Goal: Task Accomplishment & Management: Complete application form

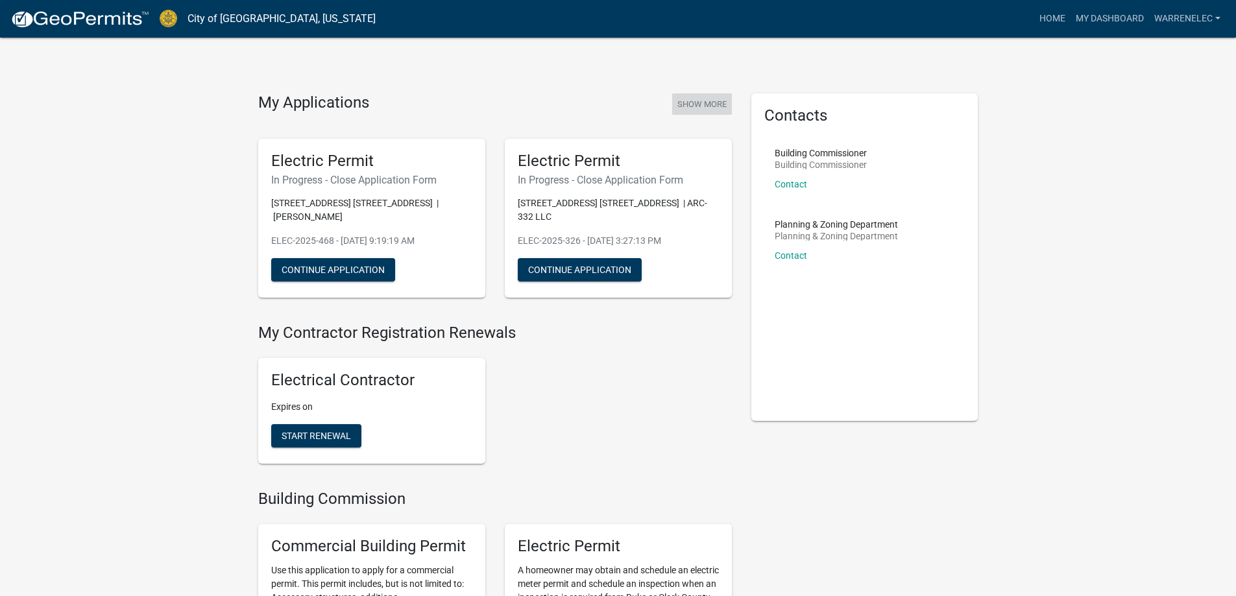
click at [717, 107] on button "Show More" at bounding box center [702, 103] width 60 height 21
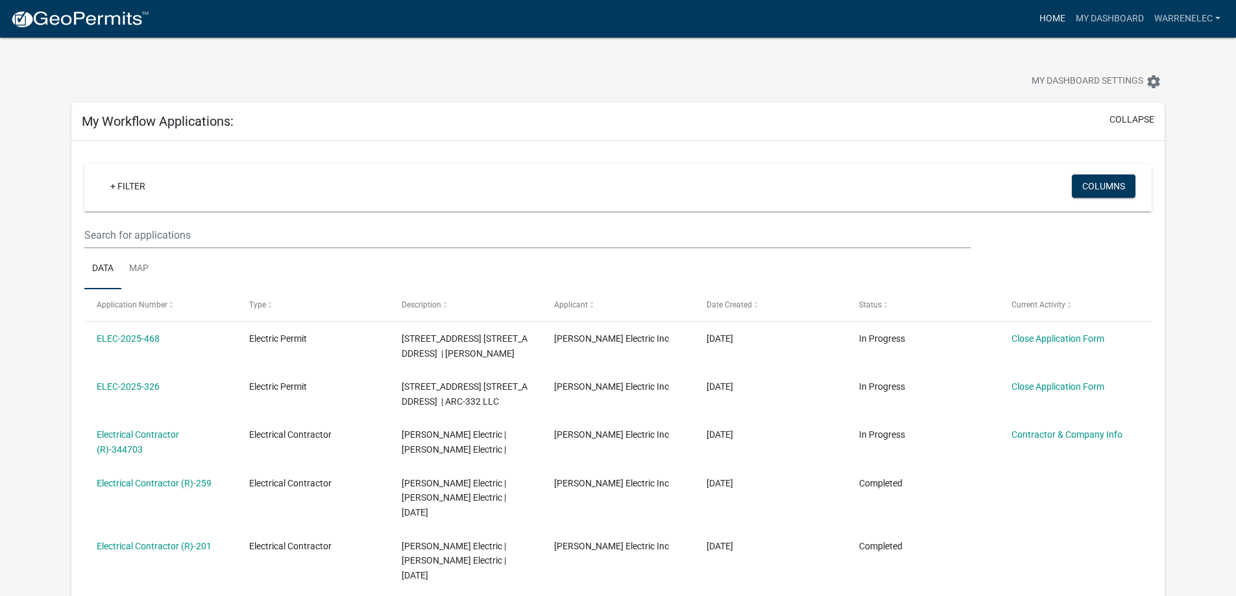
click at [1058, 19] on link "Home" at bounding box center [1052, 18] width 36 height 25
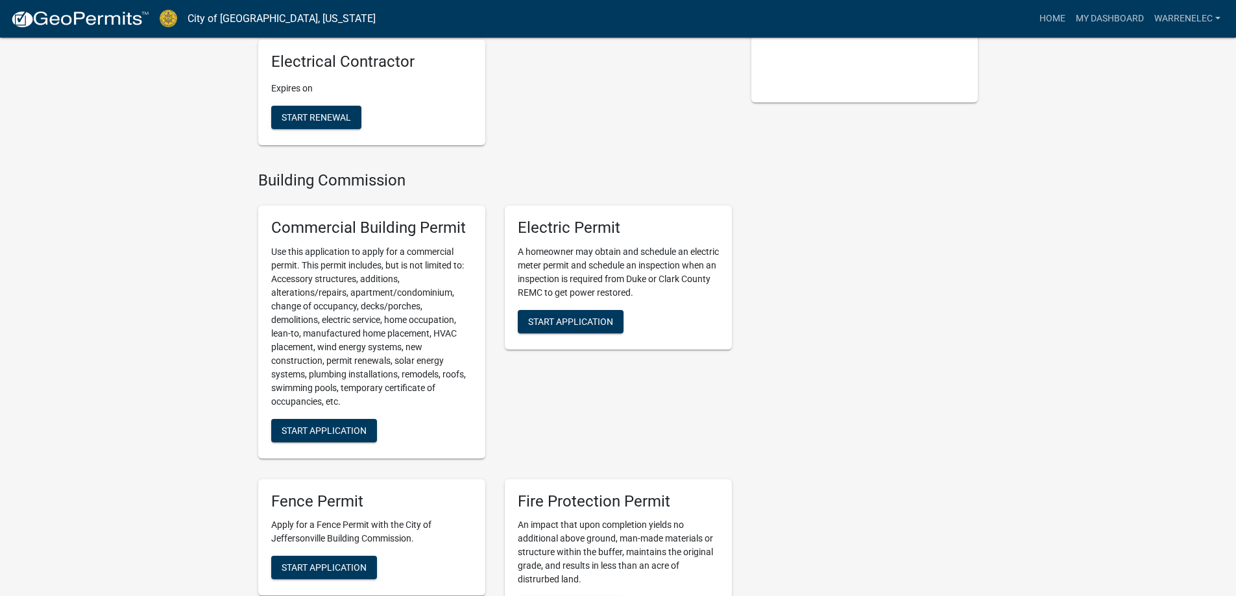
scroll to position [324, 0]
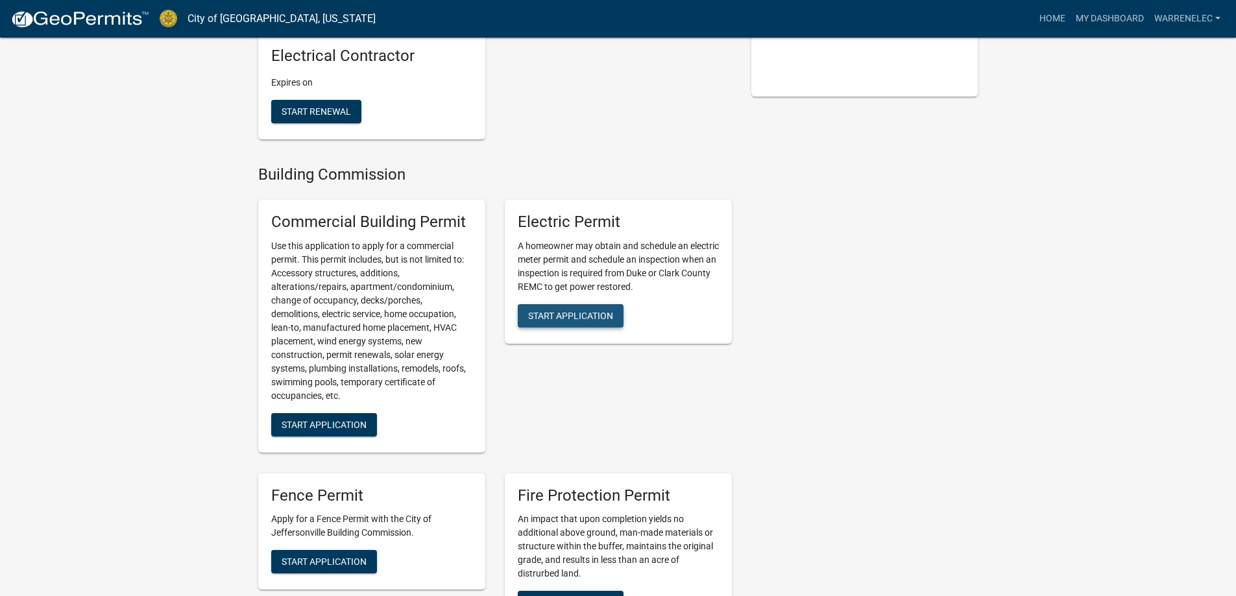
click at [540, 315] on span "Start Application" at bounding box center [570, 315] width 85 height 10
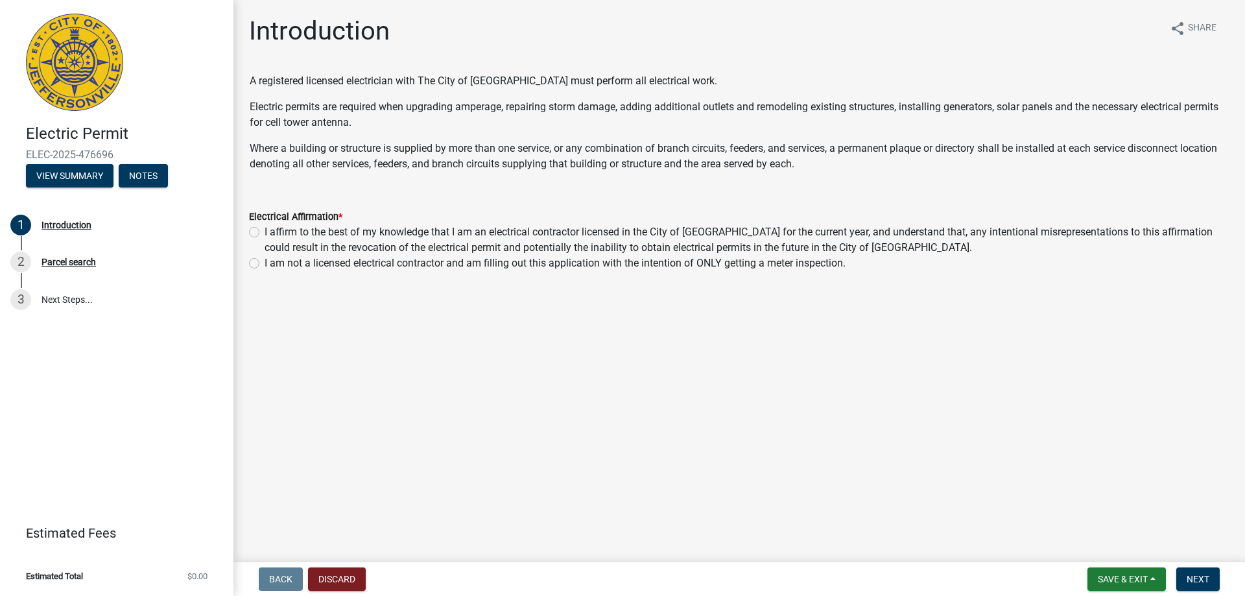
click at [265, 232] on label "I affirm to the best of my knowledge that I am an electrical contractor license…" at bounding box center [747, 239] width 965 height 31
click at [265, 232] on input "I affirm to the best of my knowledge that I am an electrical contractor license…" at bounding box center [269, 228] width 8 height 8
radio input "true"
click at [1207, 577] on span "Next" at bounding box center [1198, 579] width 23 height 10
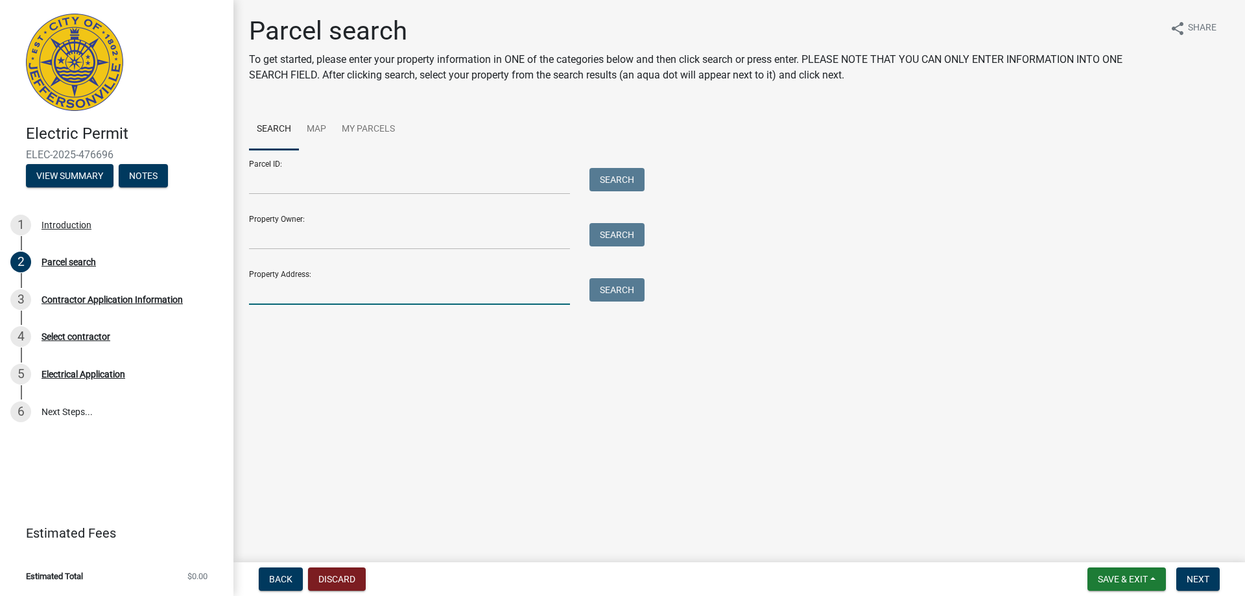
click at [444, 289] on input "Property Address:" at bounding box center [409, 291] width 321 height 27
click at [625, 289] on button "Search" at bounding box center [617, 289] width 55 height 23
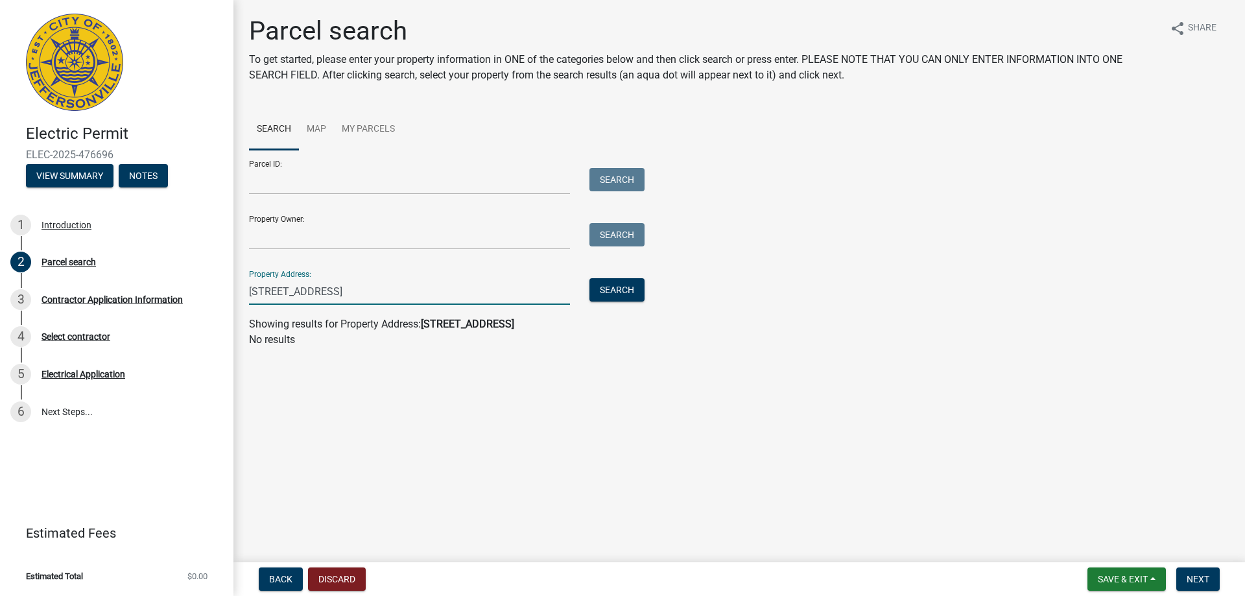
click at [446, 283] on input "702 N. Shore Drive Jeffersonville IN" at bounding box center [409, 291] width 321 height 27
type input "702 N. Shore Drive"
click at [625, 287] on button "Search" at bounding box center [617, 289] width 55 height 23
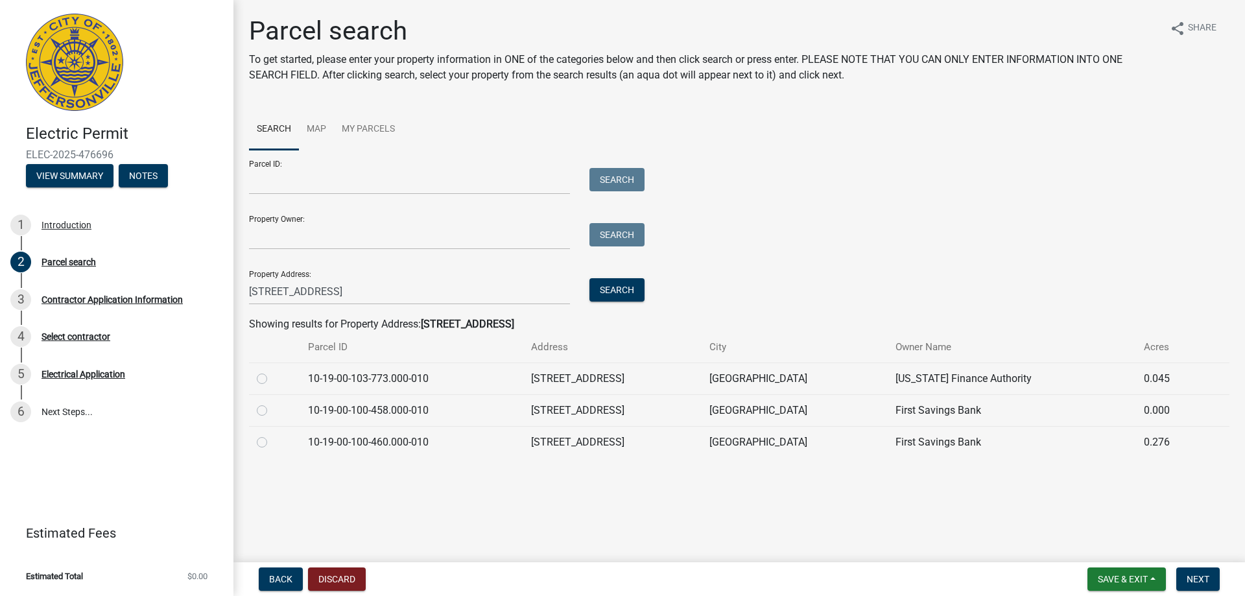
click at [272, 403] on label at bounding box center [272, 403] width 0 height 0
click at [272, 411] on input "radio" at bounding box center [276, 407] width 8 height 8
radio input "true"
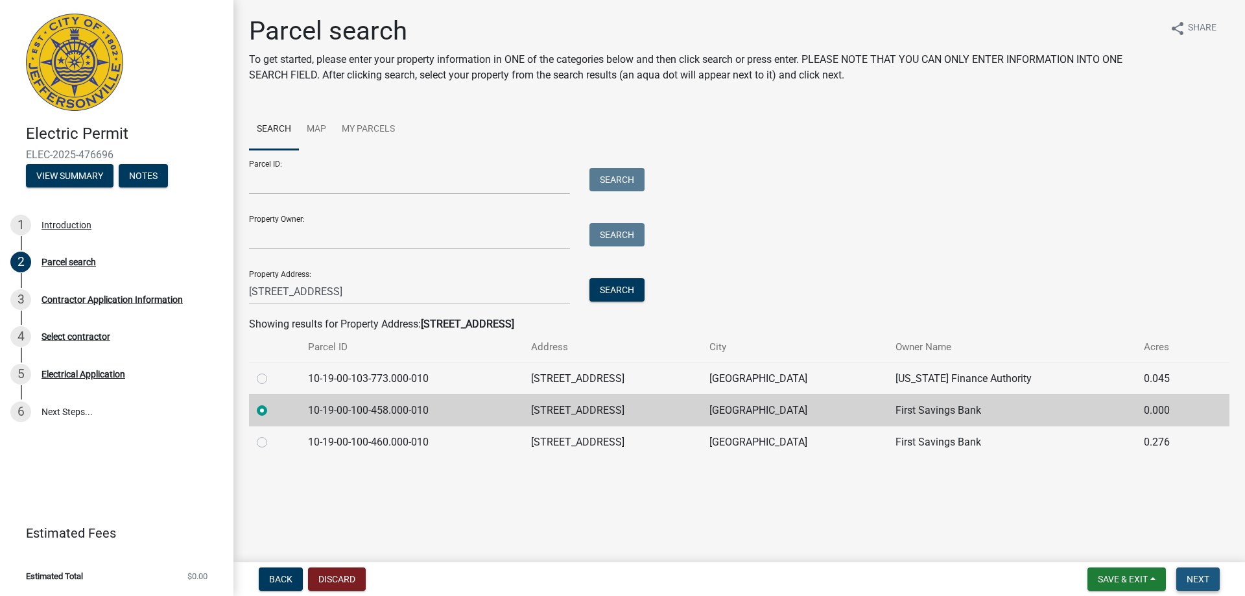
click at [1189, 580] on span "Next" at bounding box center [1198, 579] width 23 height 10
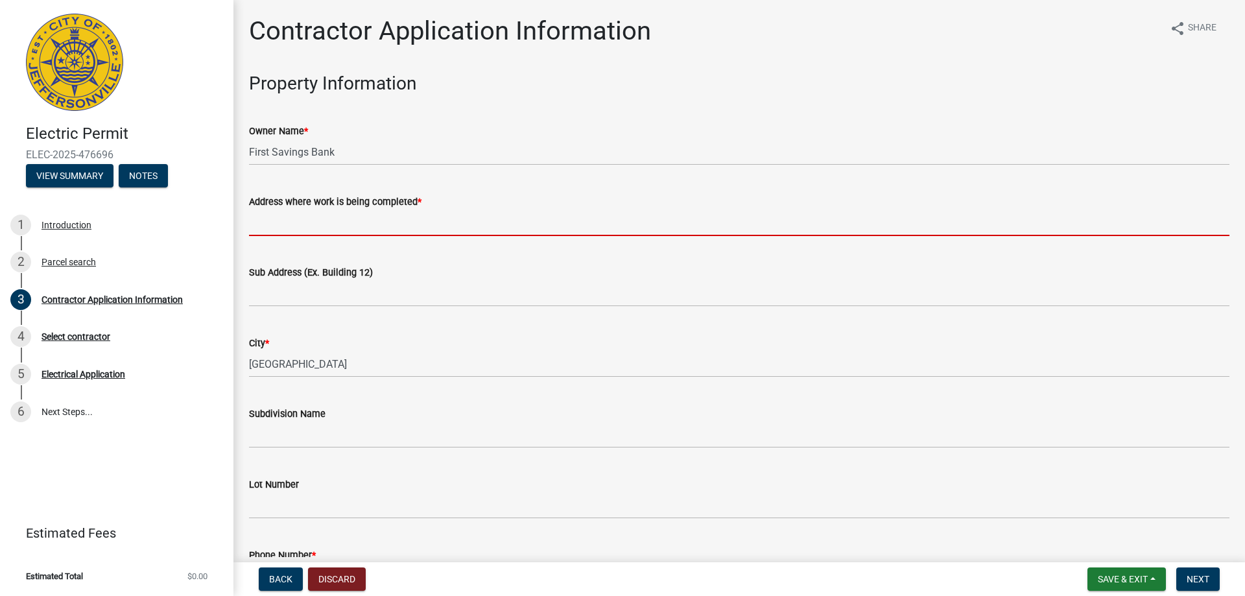
click at [337, 222] on input "Address where work is being completed *" at bounding box center [739, 222] width 981 height 27
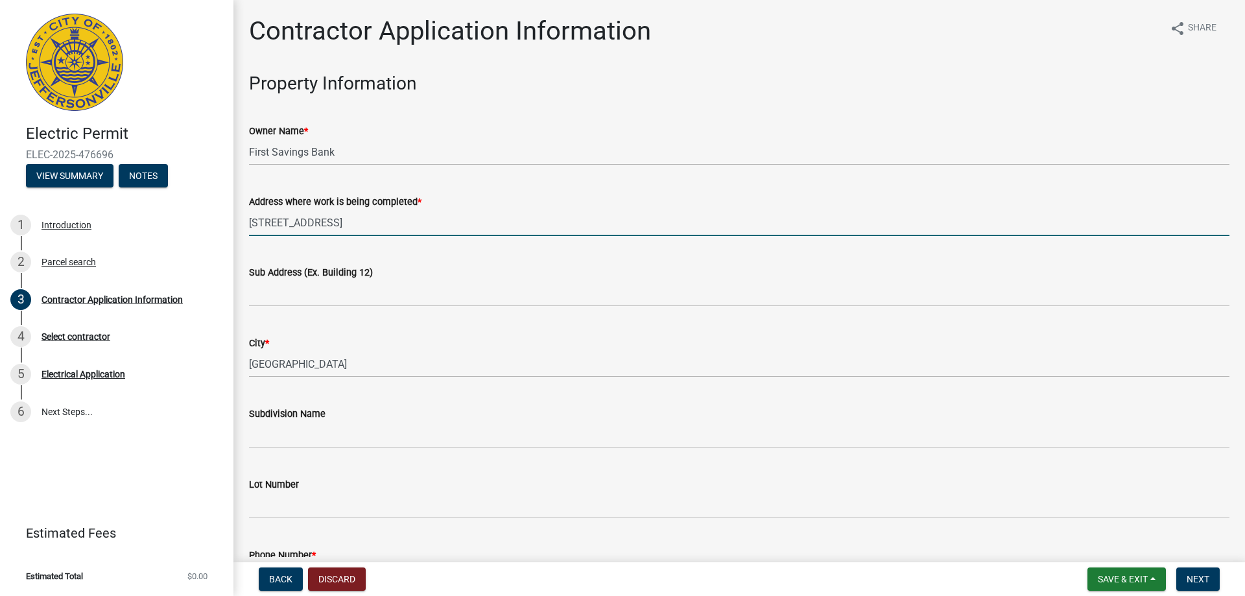
type input "702 N. Shore Drive"
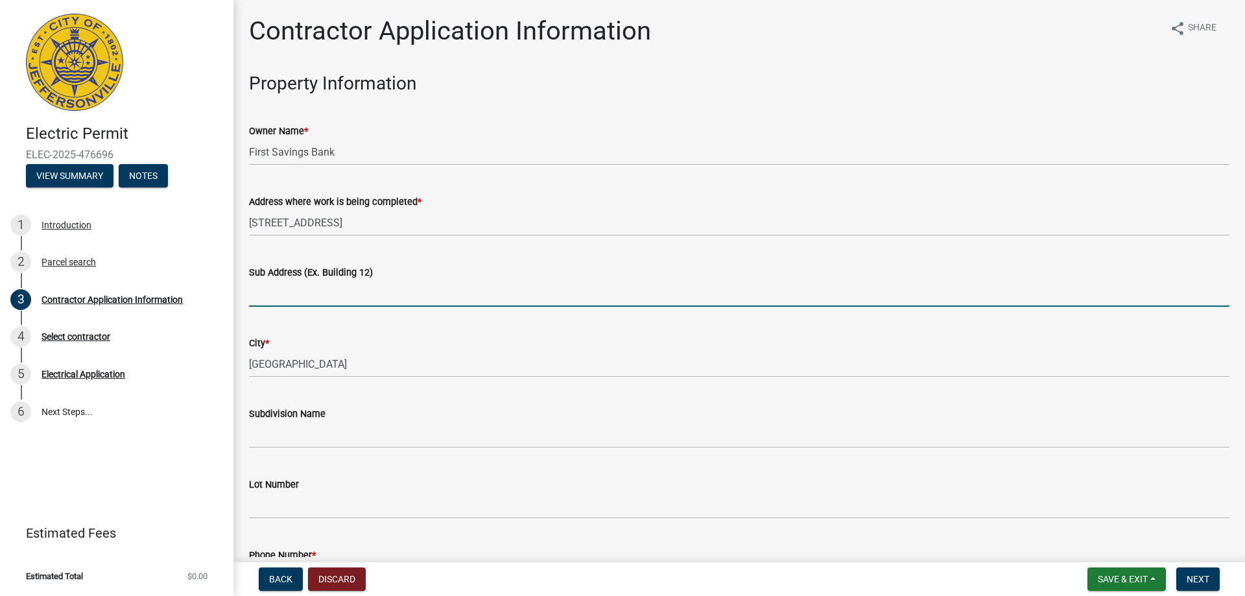
click at [370, 296] on input "Sub Address (Ex. Building 12)" at bounding box center [739, 293] width 981 height 27
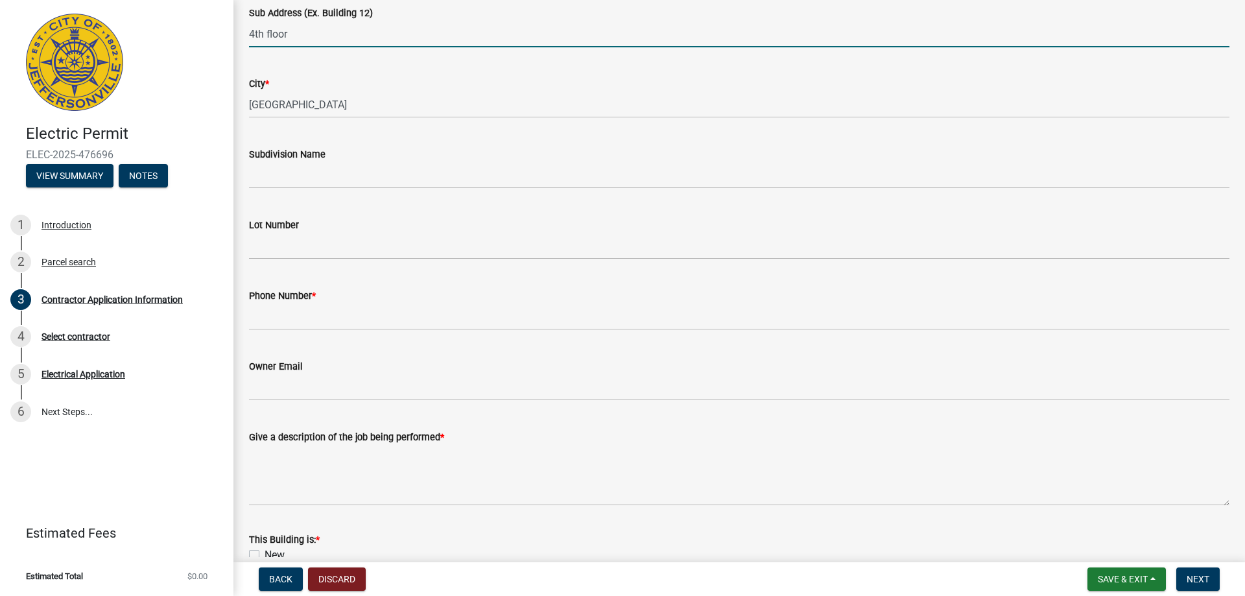
scroll to position [324, 0]
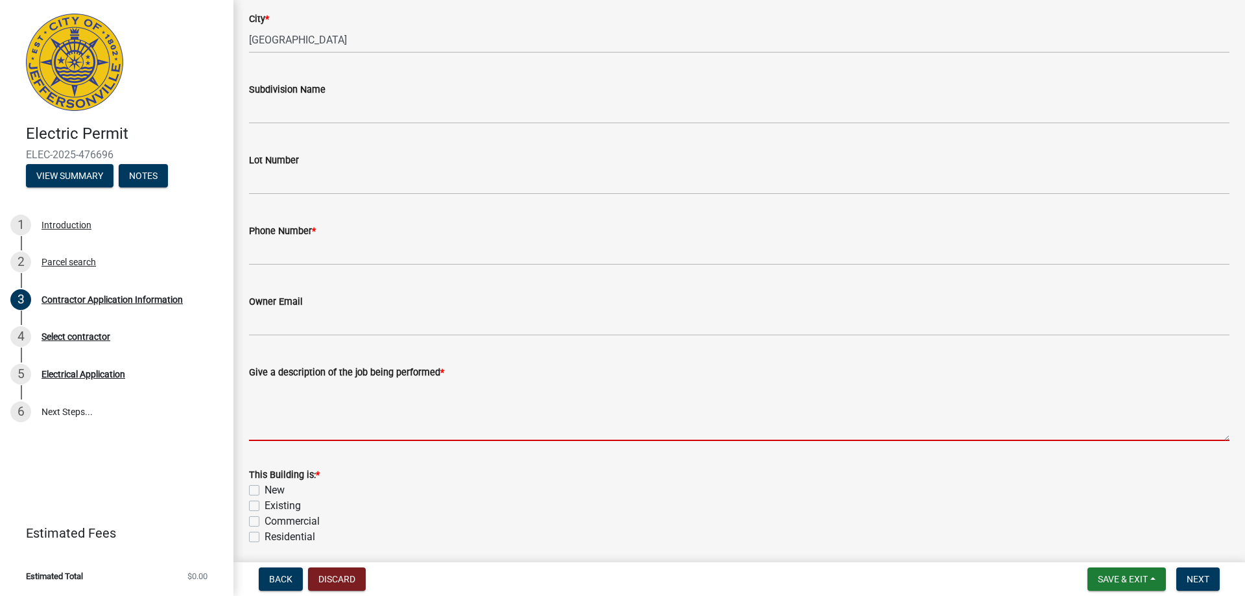
click at [390, 424] on textarea "Give a description of the job being performed *" at bounding box center [739, 410] width 981 height 61
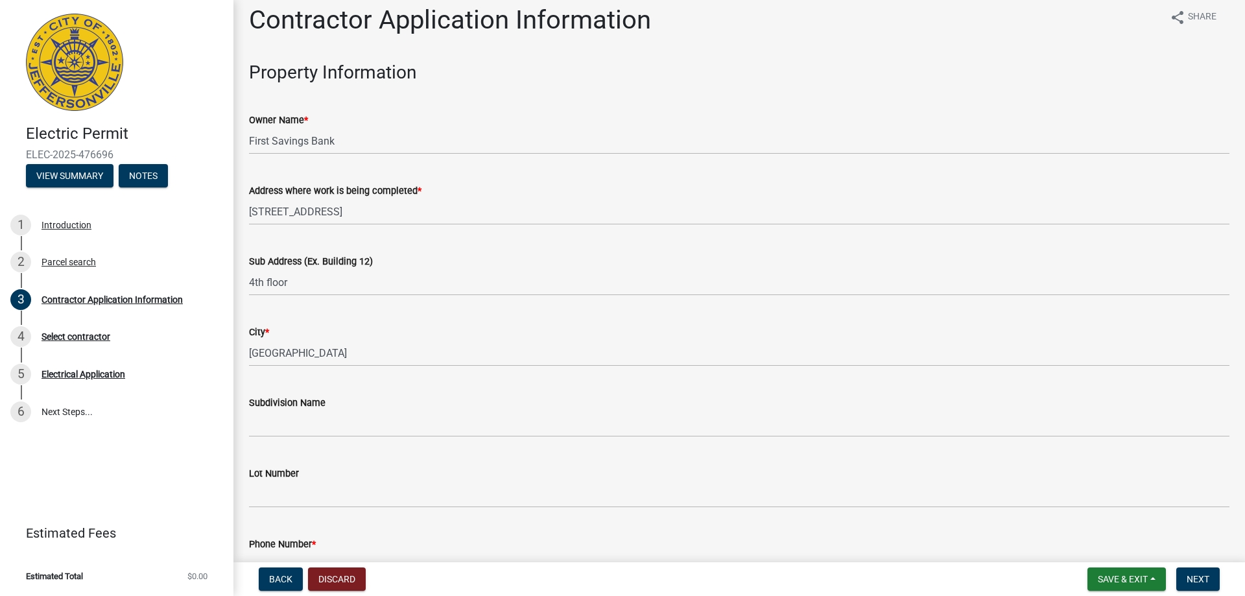
scroll to position [0, 0]
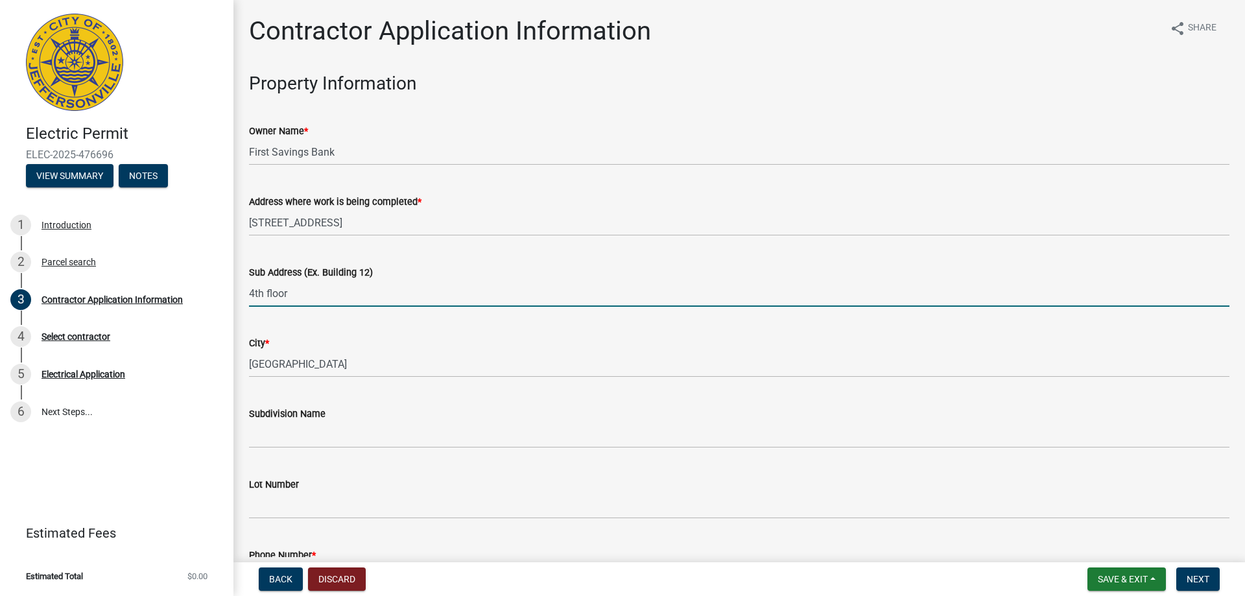
click at [306, 293] on input "4th floor" at bounding box center [739, 293] width 981 height 27
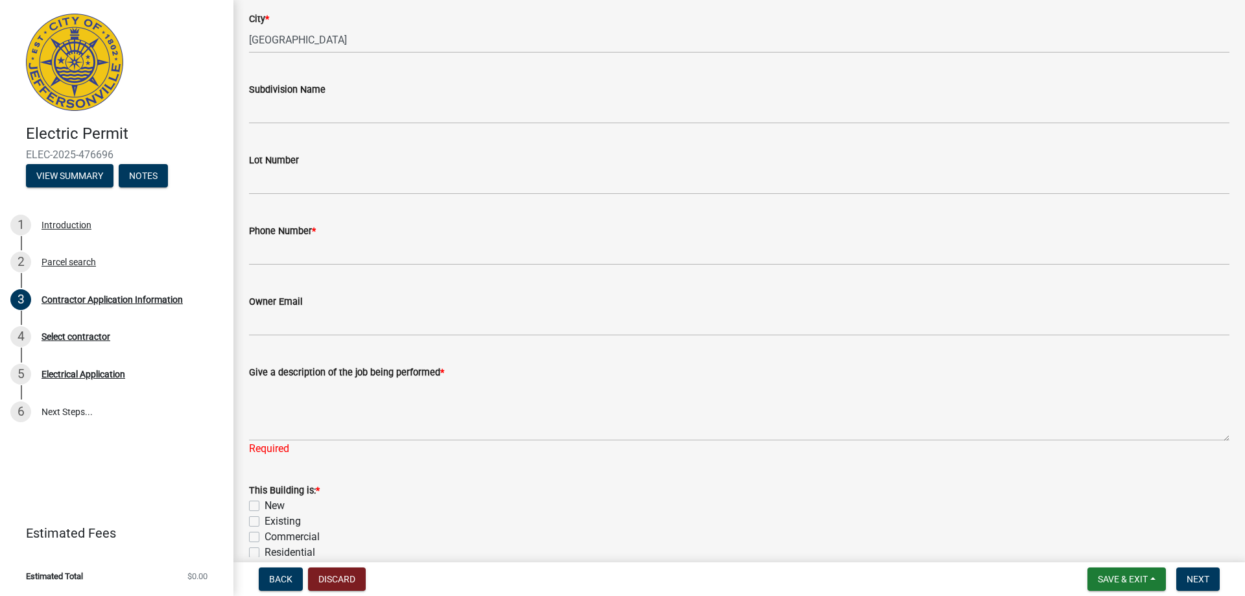
scroll to position [389, 0]
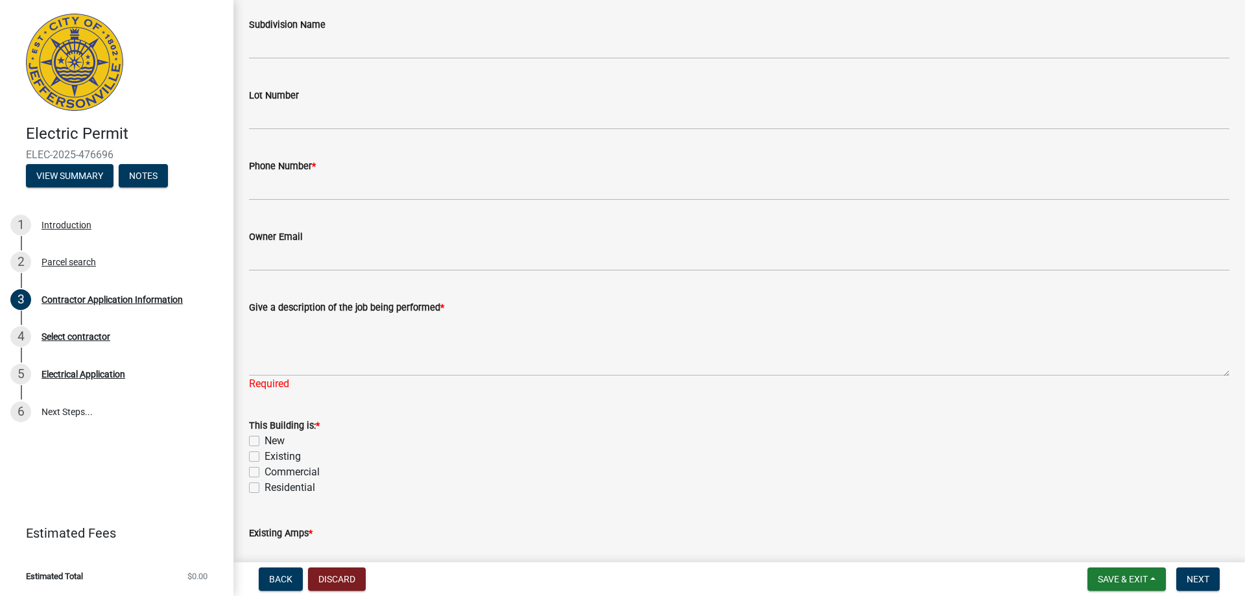
type input "4th & 5th FLOOR"
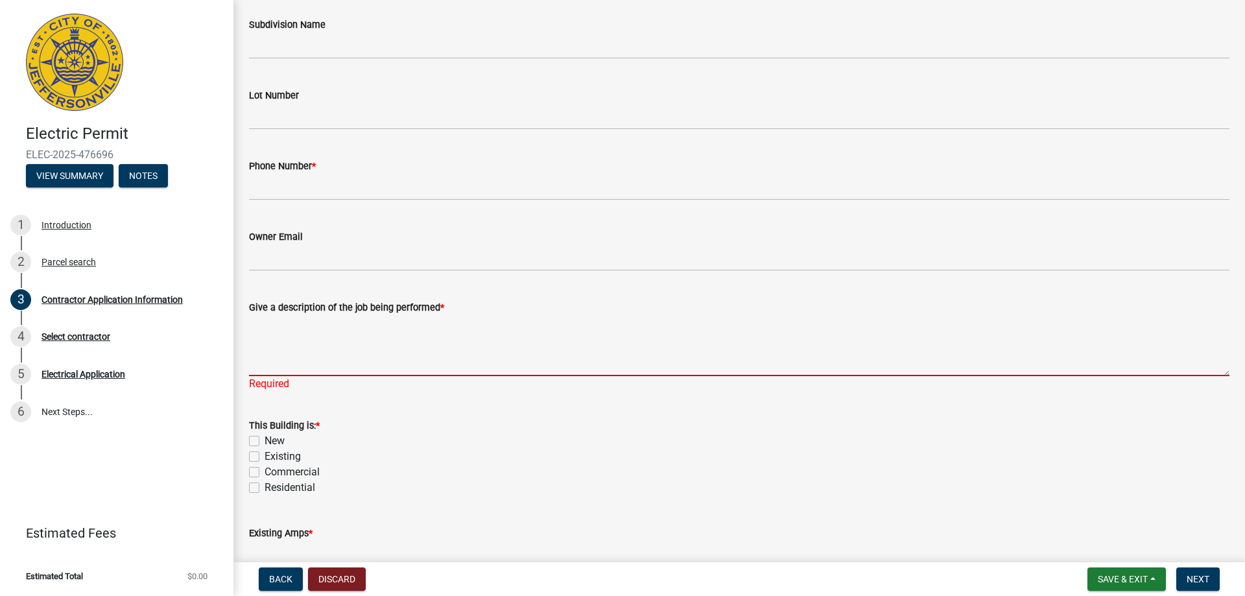
click at [258, 332] on textarea "Give a description of the job being performed *" at bounding box center [739, 345] width 981 height 61
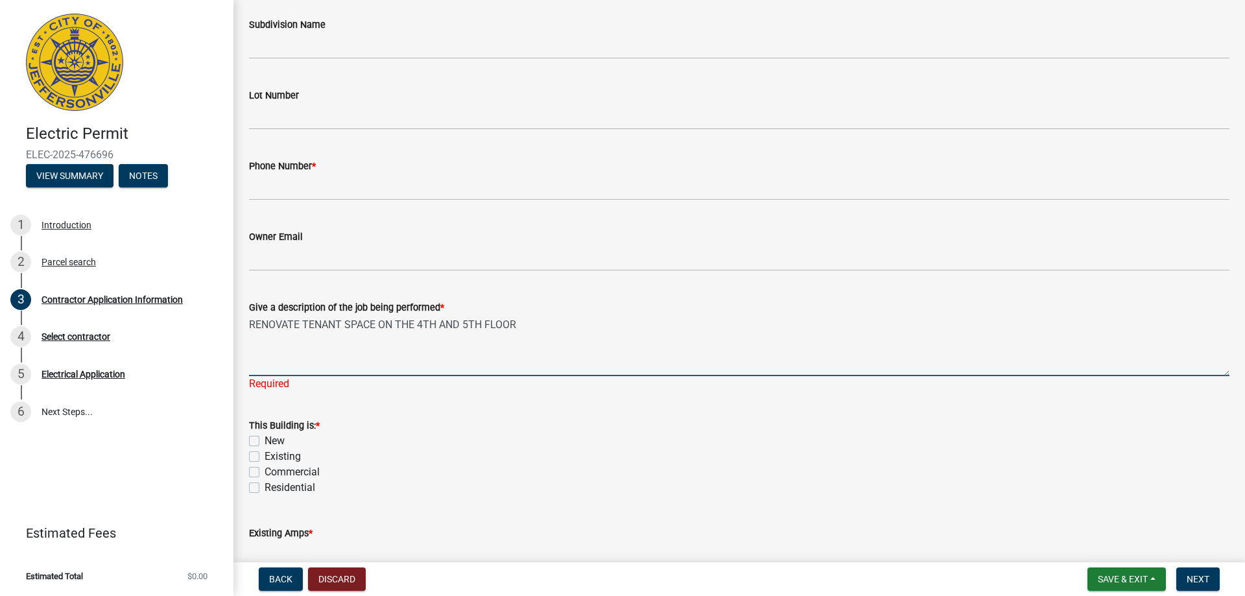
scroll to position [454, 0]
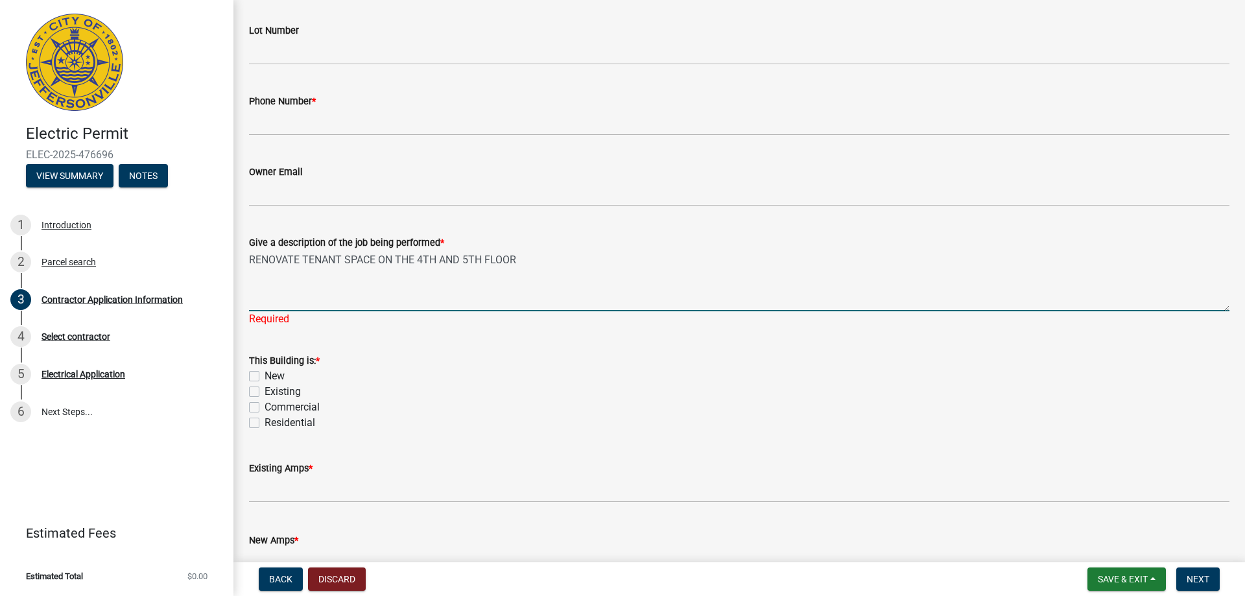
type textarea "RENOVATE TENANT SPACE ON THE 4TH AND 5TH FLOOR"
click at [255, 391] on div "This Building is: * New Existing Commercial Residential" at bounding box center [739, 392] width 981 height 78
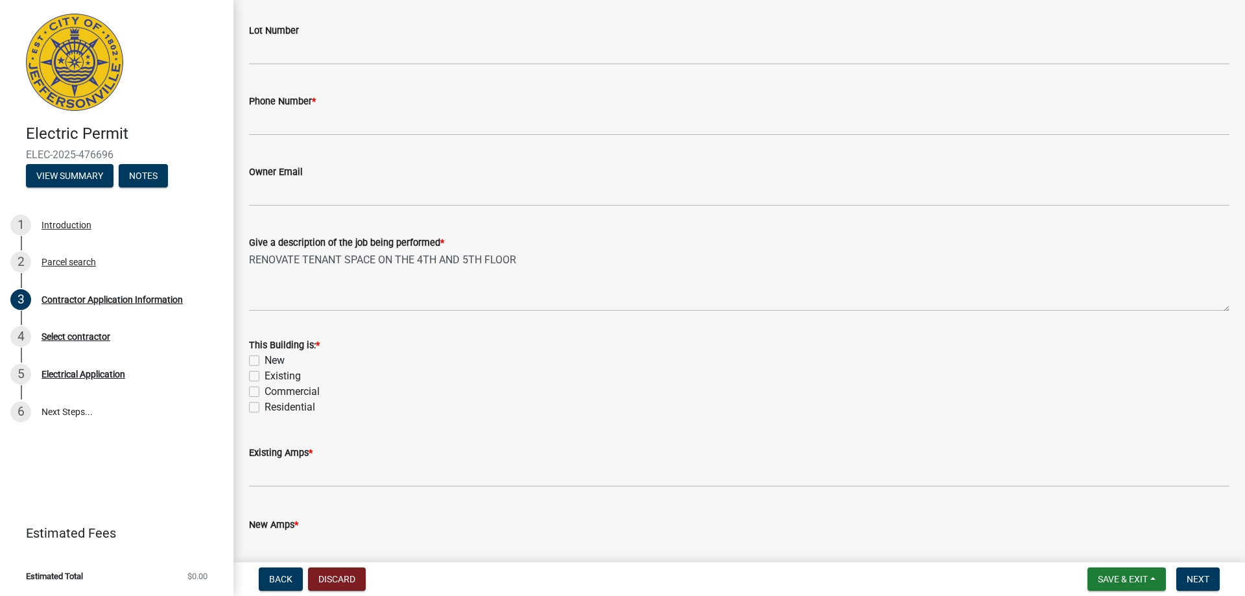
click at [265, 375] on label "Existing" at bounding box center [283, 376] width 36 height 16
click at [265, 375] on input "Existing" at bounding box center [269, 372] width 8 height 8
checkbox input "true"
checkbox input "false"
checkbox input "true"
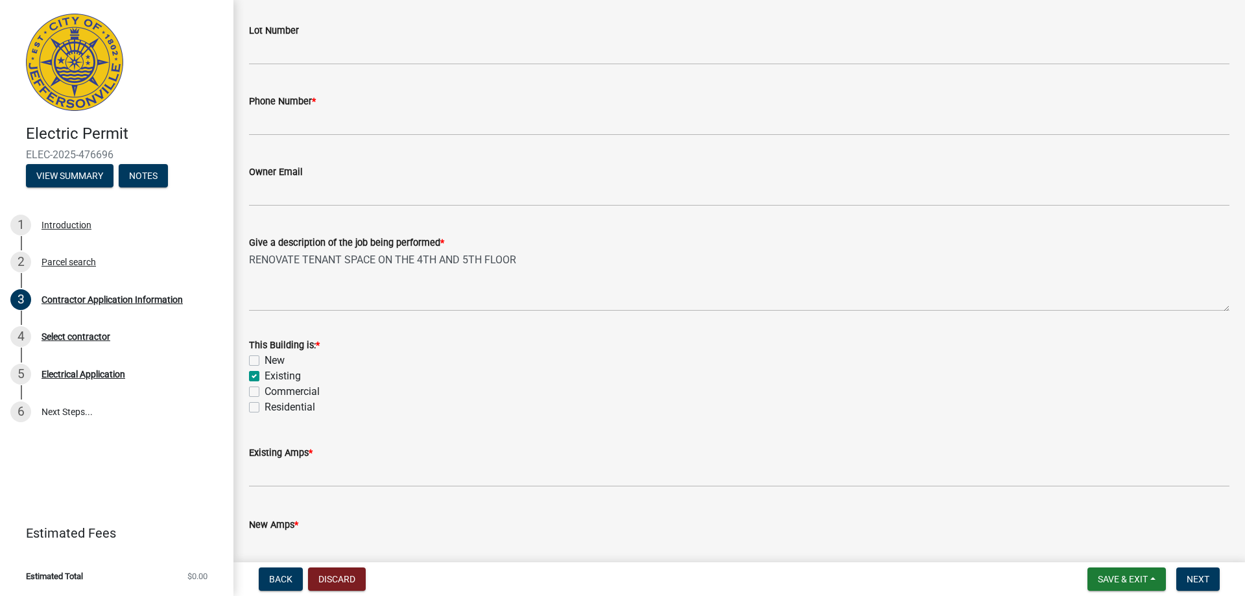
checkbox input "false"
click at [265, 389] on label "Commercial" at bounding box center [292, 392] width 55 height 16
click at [265, 389] on input "Commercial" at bounding box center [269, 388] width 8 height 8
checkbox input "true"
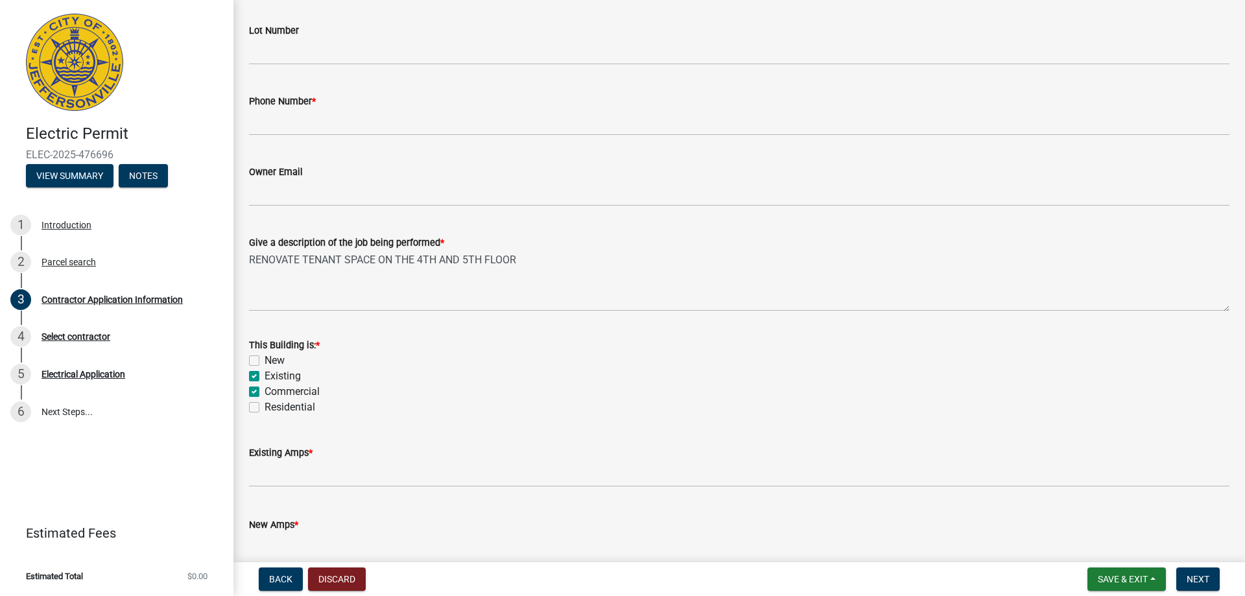
checkbox input "false"
checkbox input "true"
checkbox input "false"
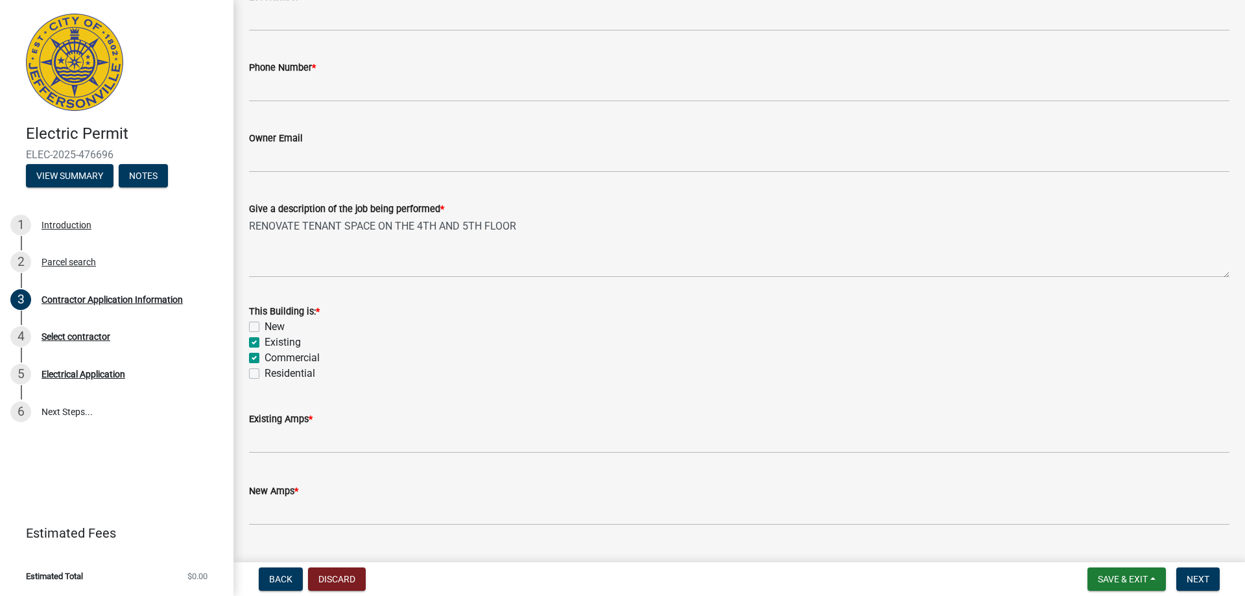
scroll to position [518, 0]
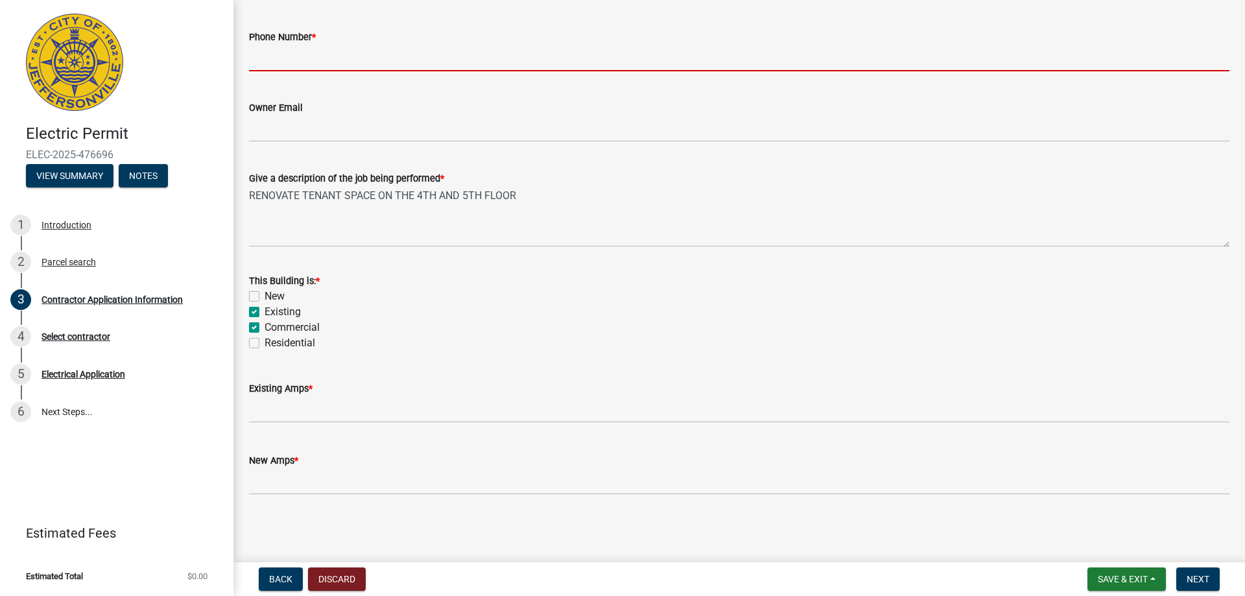
click at [269, 62] on input "Phone Number *" at bounding box center [739, 58] width 981 height 27
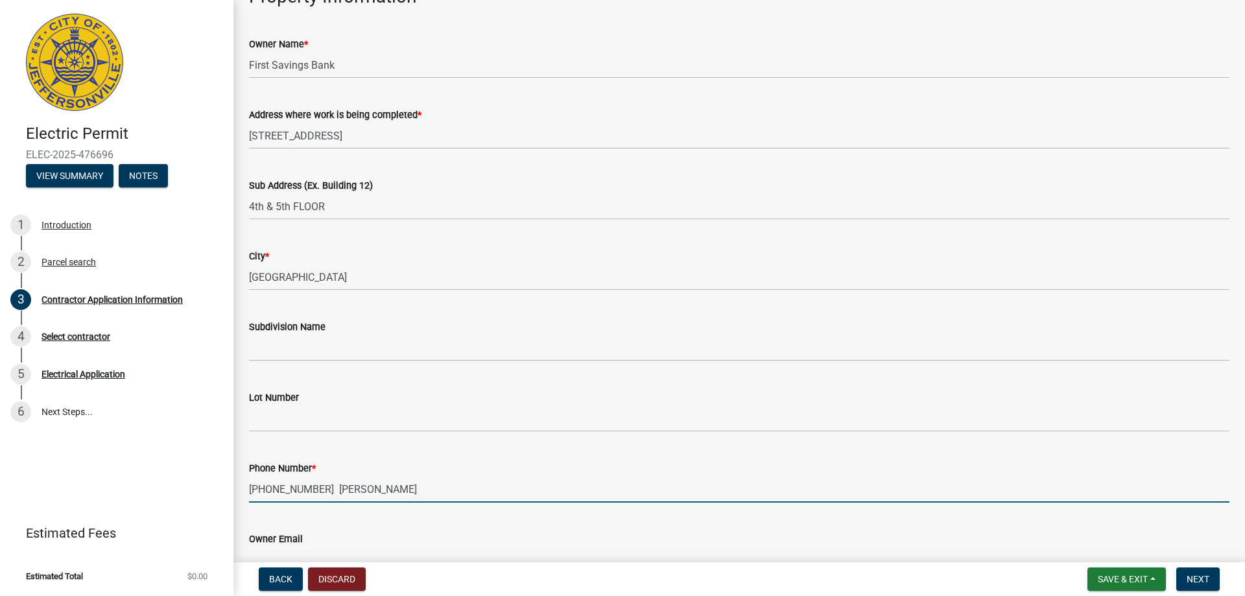
scroll to position [64, 0]
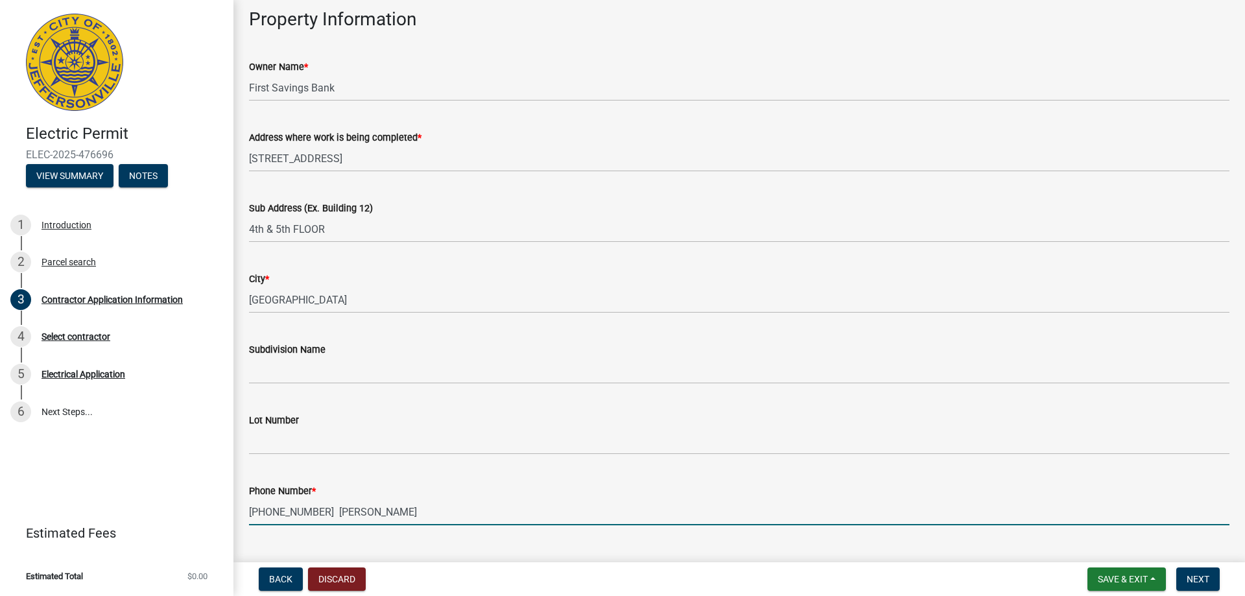
type input "502-681-3775 JOEY DuVALL"
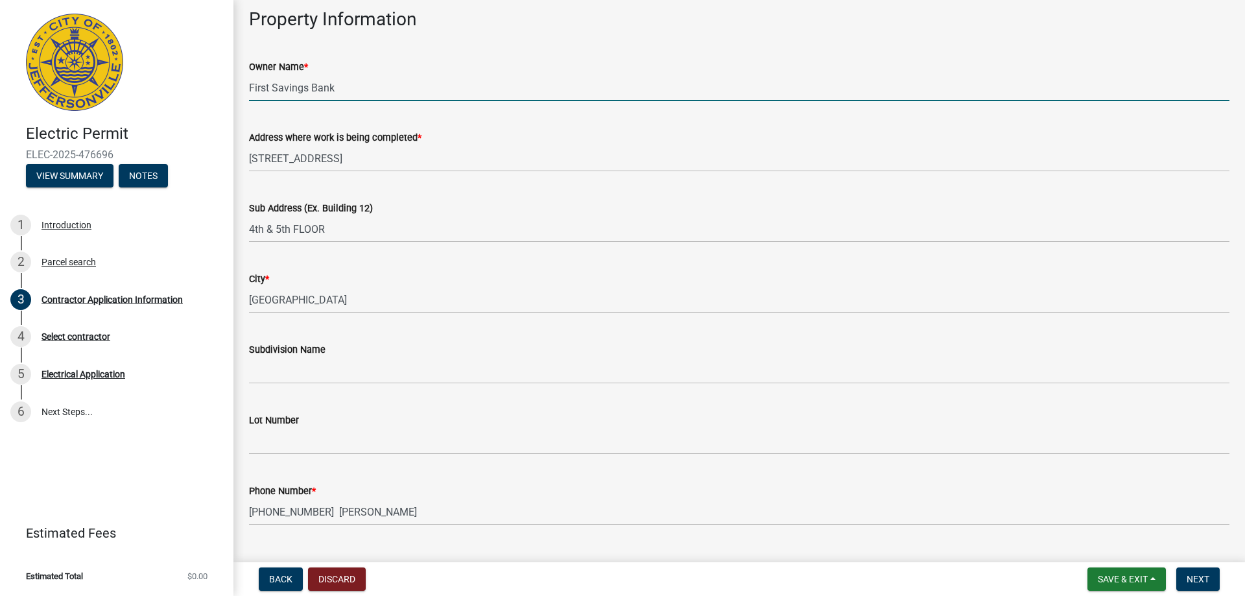
click at [249, 88] on input "First Savings Bank" at bounding box center [739, 88] width 981 height 27
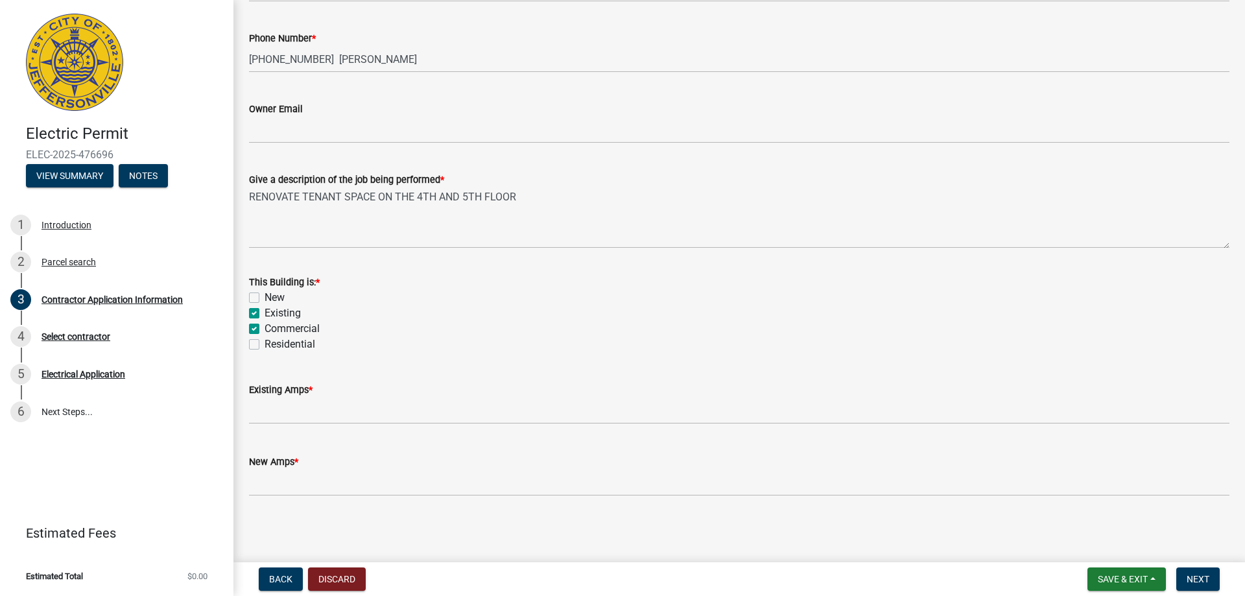
scroll to position [518, 0]
type input "DMLO @ First Savings Bank"
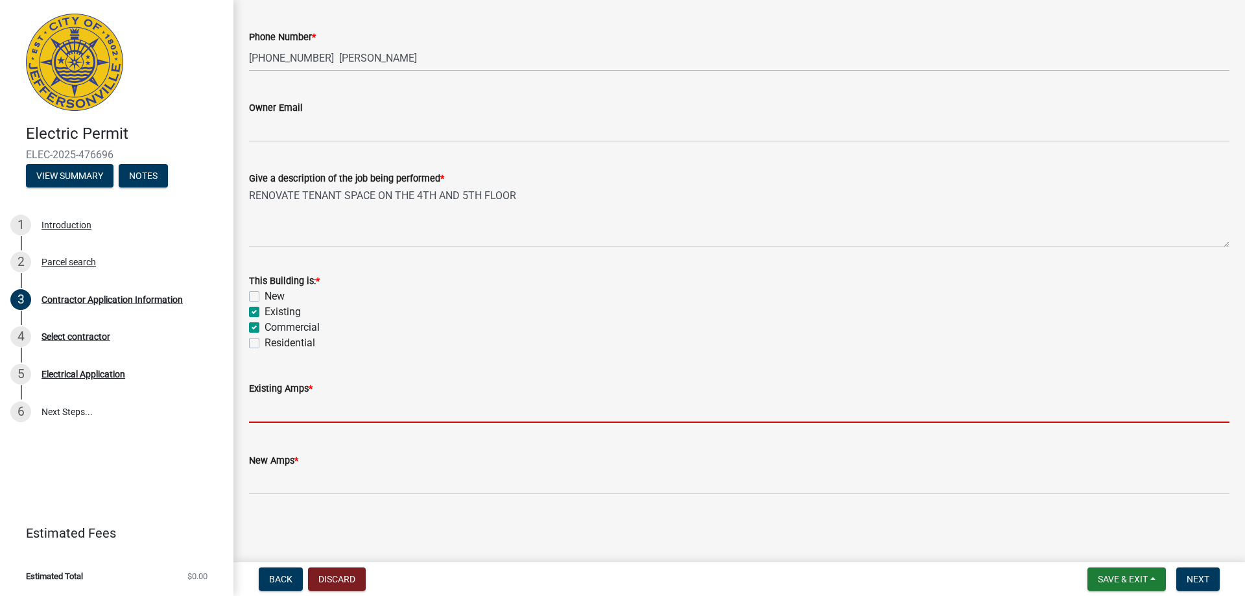
click at [268, 413] on input "text" at bounding box center [739, 409] width 981 height 27
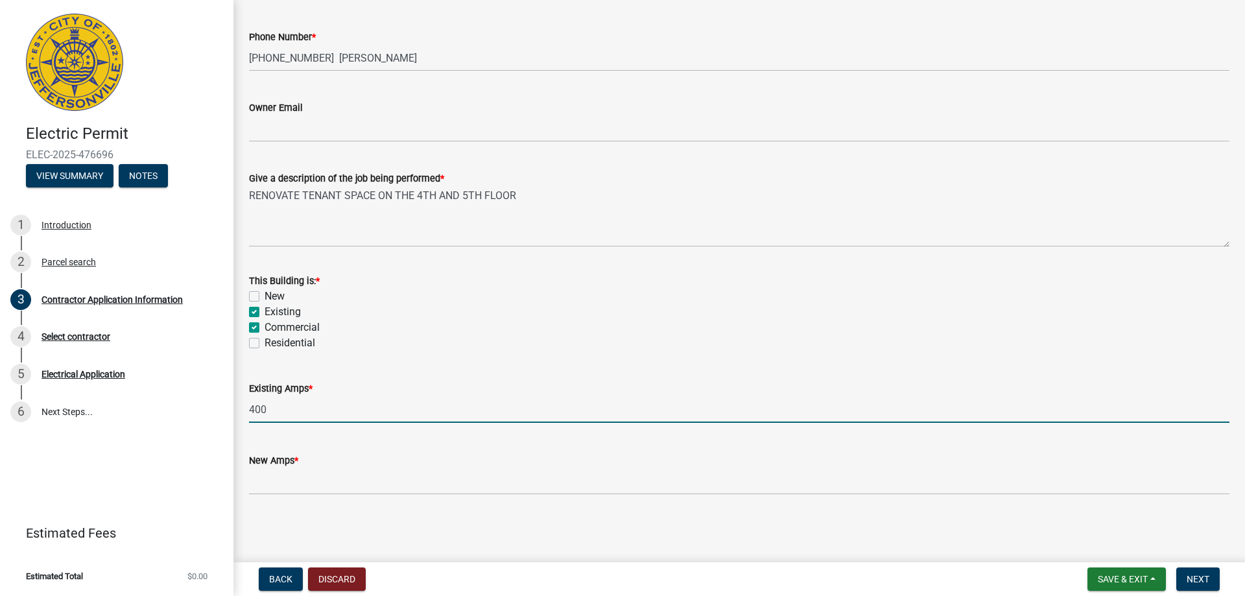
type input "400"
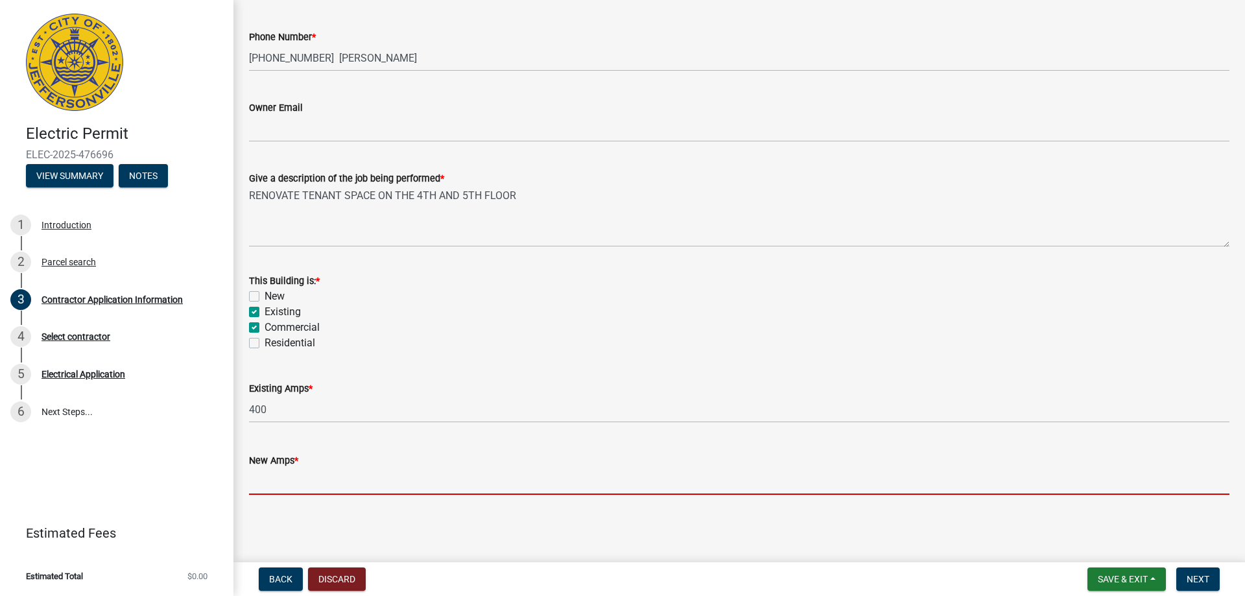
click at [282, 479] on input "text" at bounding box center [739, 481] width 981 height 27
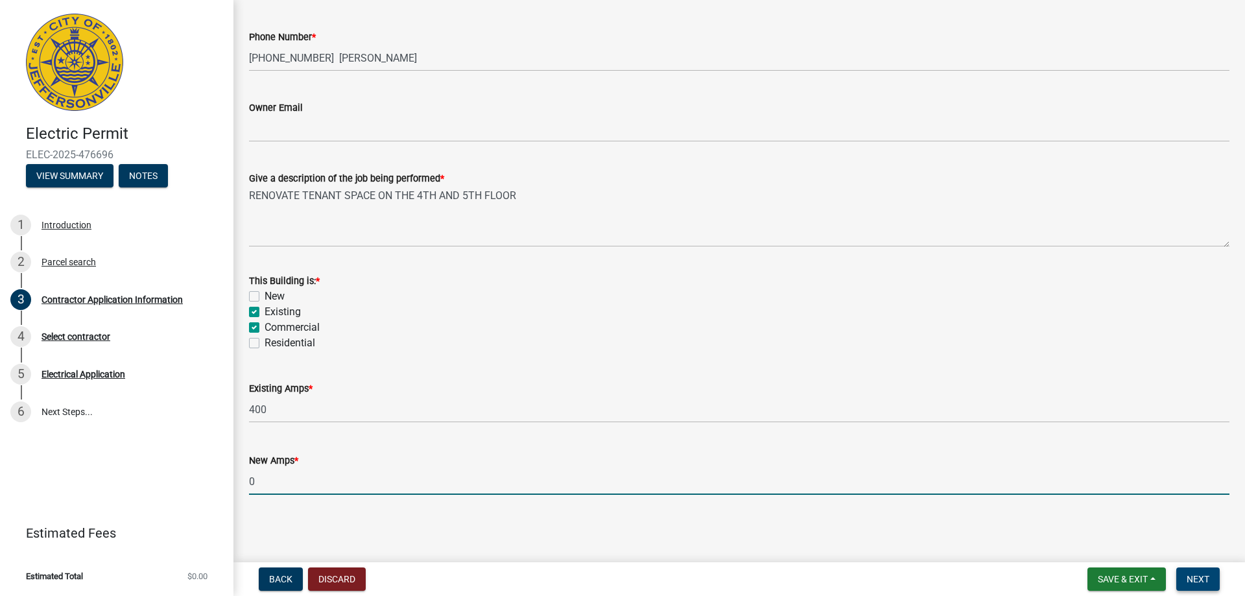
type input "0"
click at [1200, 578] on span "Next" at bounding box center [1198, 579] width 23 height 10
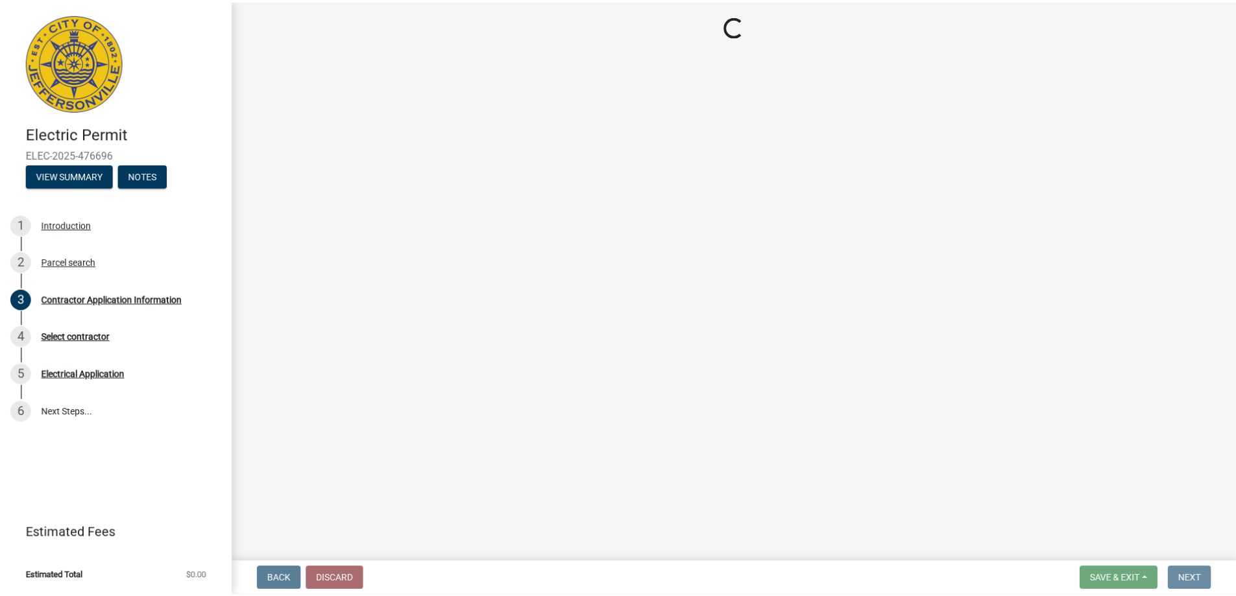
scroll to position [0, 0]
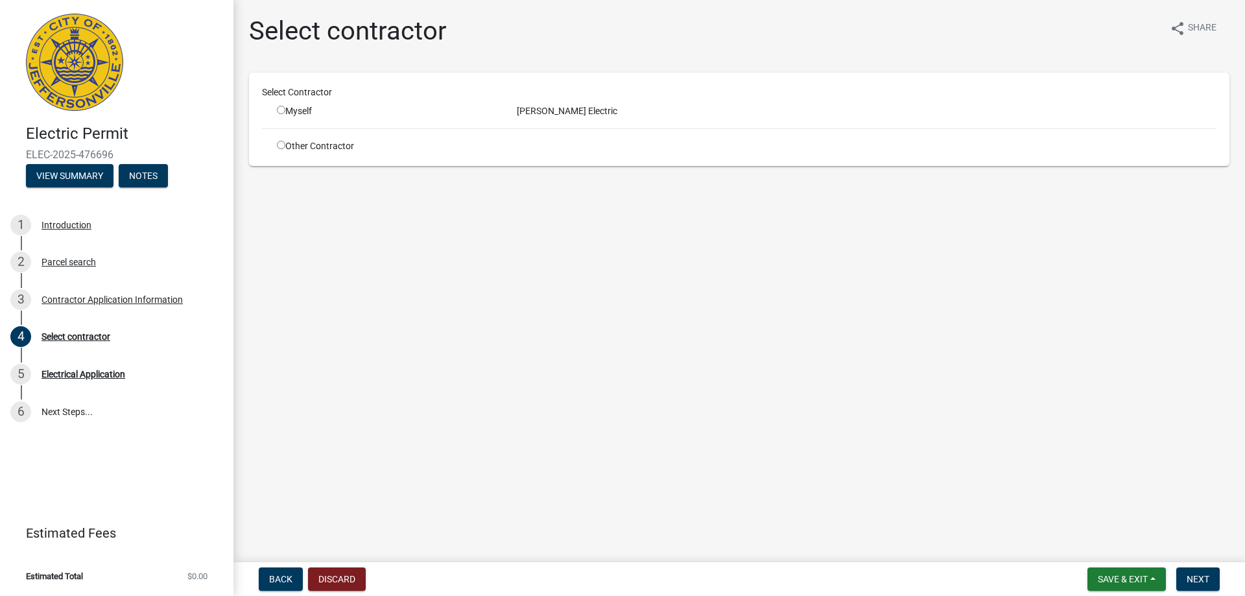
click at [283, 112] on input "radio" at bounding box center [281, 110] width 8 height 8
radio input "true"
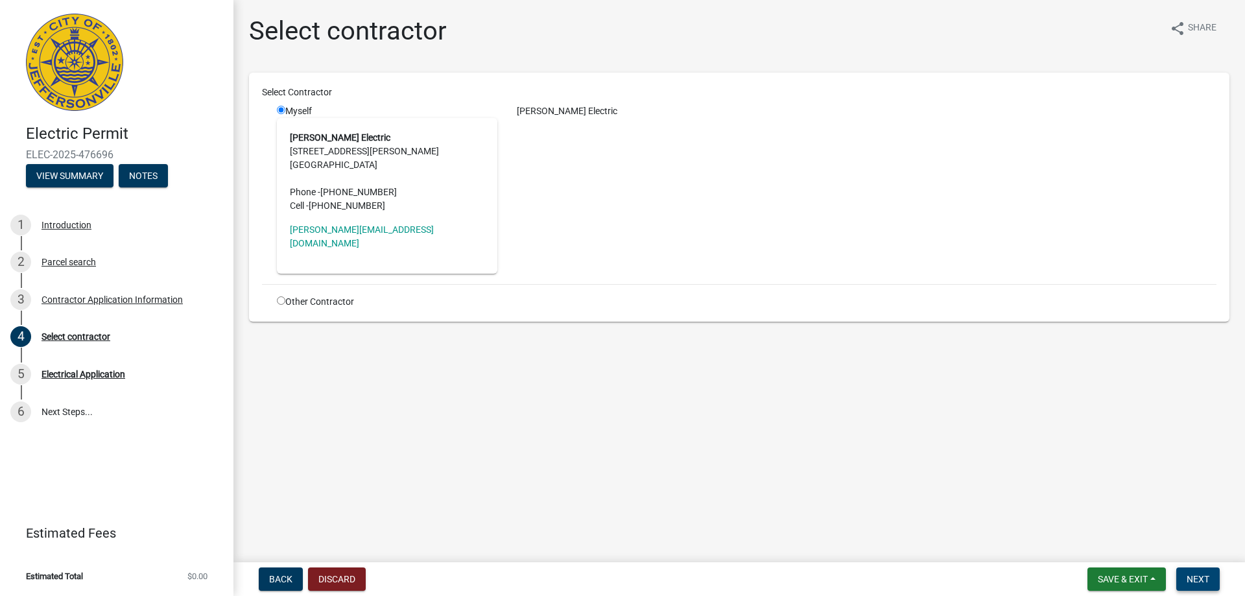
click at [1192, 579] on span "Next" at bounding box center [1198, 579] width 23 height 10
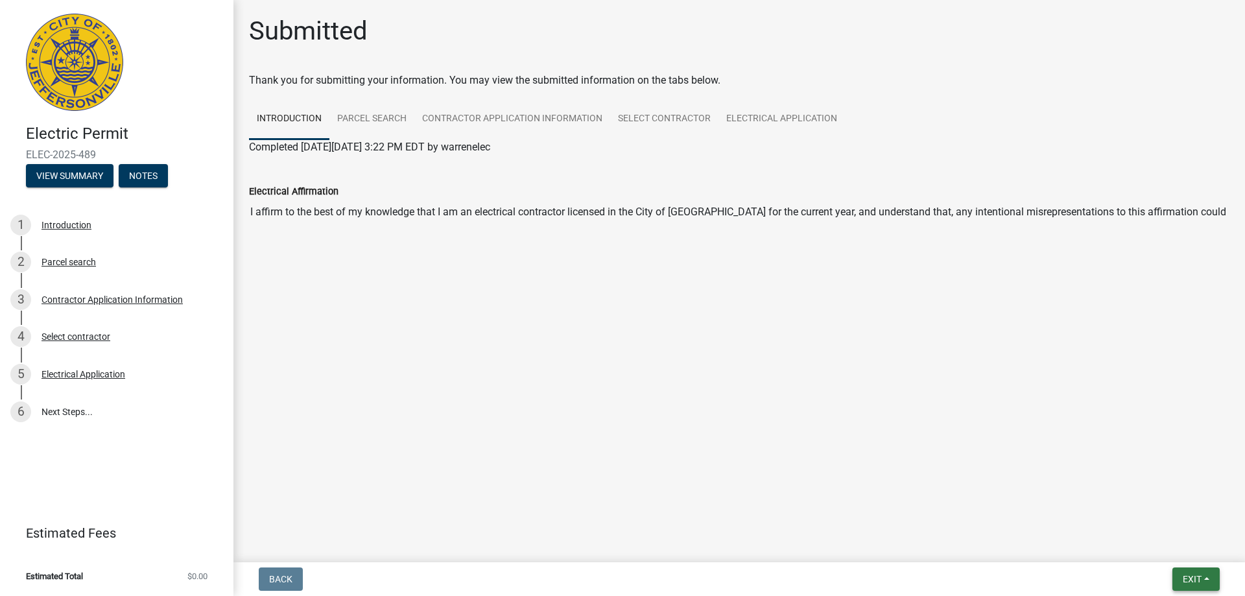
click at [1177, 573] on button "Exit" at bounding box center [1196, 579] width 47 height 23
click at [1141, 547] on button "Save & Exit" at bounding box center [1168, 545] width 104 height 31
click at [118, 370] on div "Electrical Application" at bounding box center [84, 374] width 84 height 9
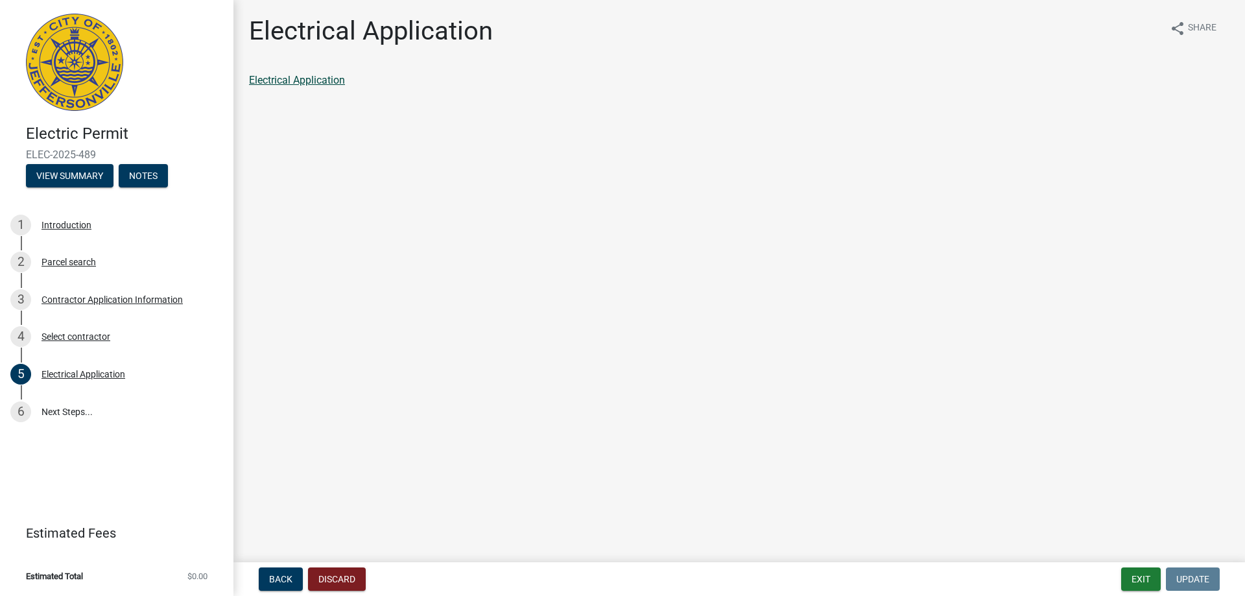
click at [328, 83] on link "Electrical Application" at bounding box center [297, 80] width 96 height 12
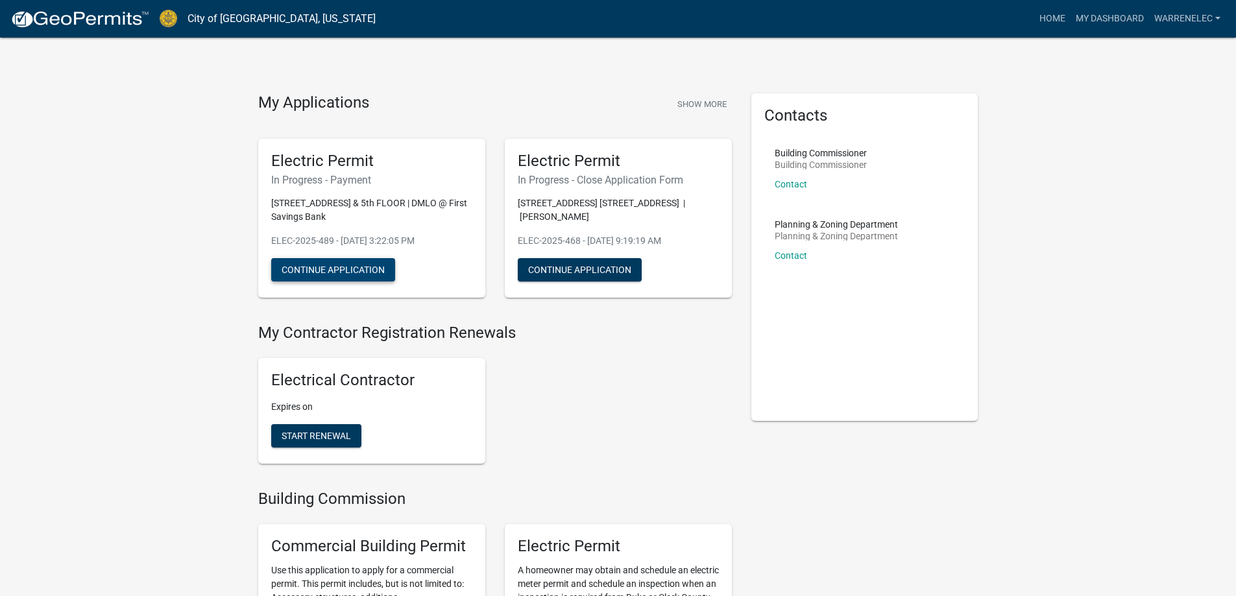
click at [369, 266] on button "Continue Application" at bounding box center [333, 269] width 124 height 23
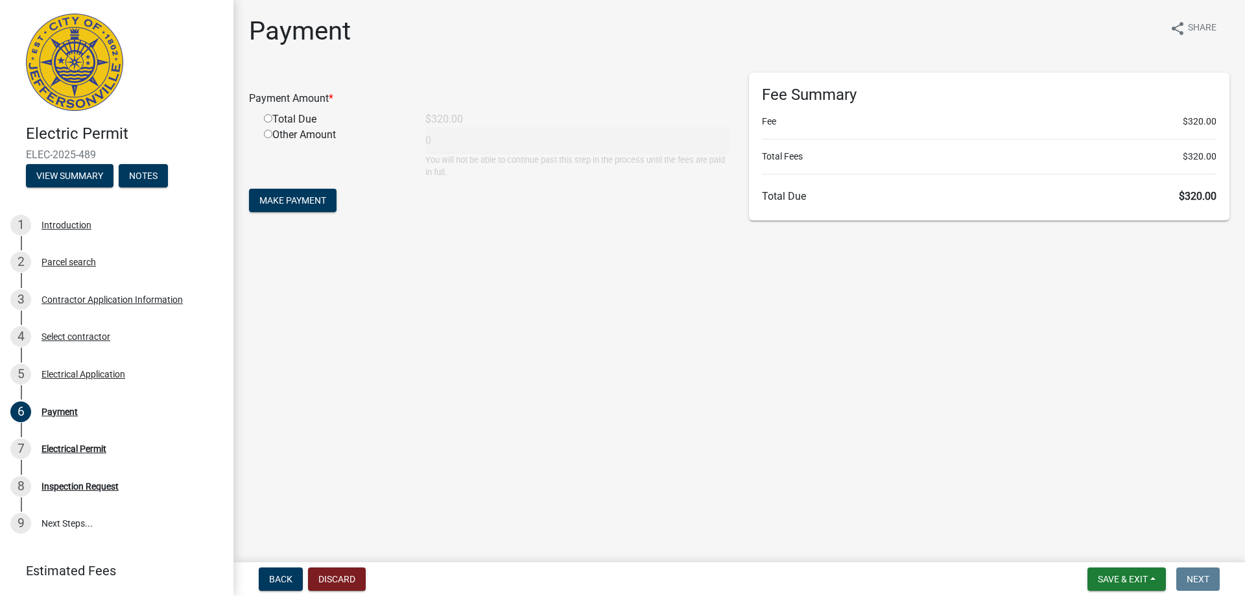
click at [269, 120] on input "radio" at bounding box center [268, 118] width 8 height 8
radio input "true"
type input "320"
click at [305, 198] on span "Make Payment" at bounding box center [292, 200] width 67 height 10
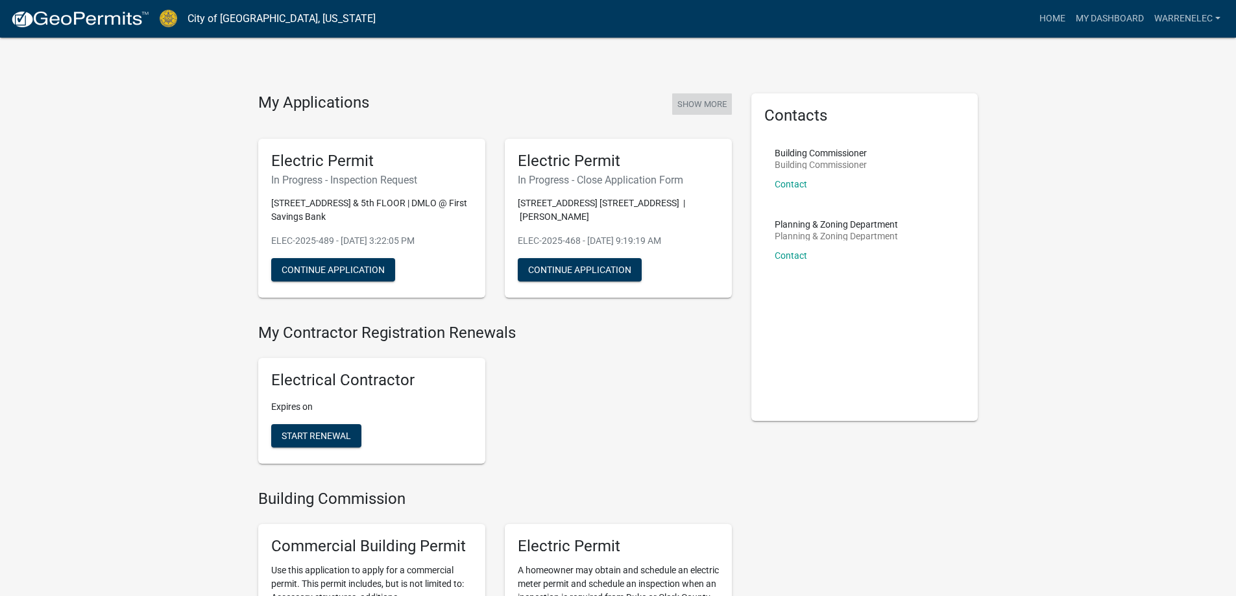
click at [685, 101] on button "Show More" at bounding box center [702, 103] width 60 height 21
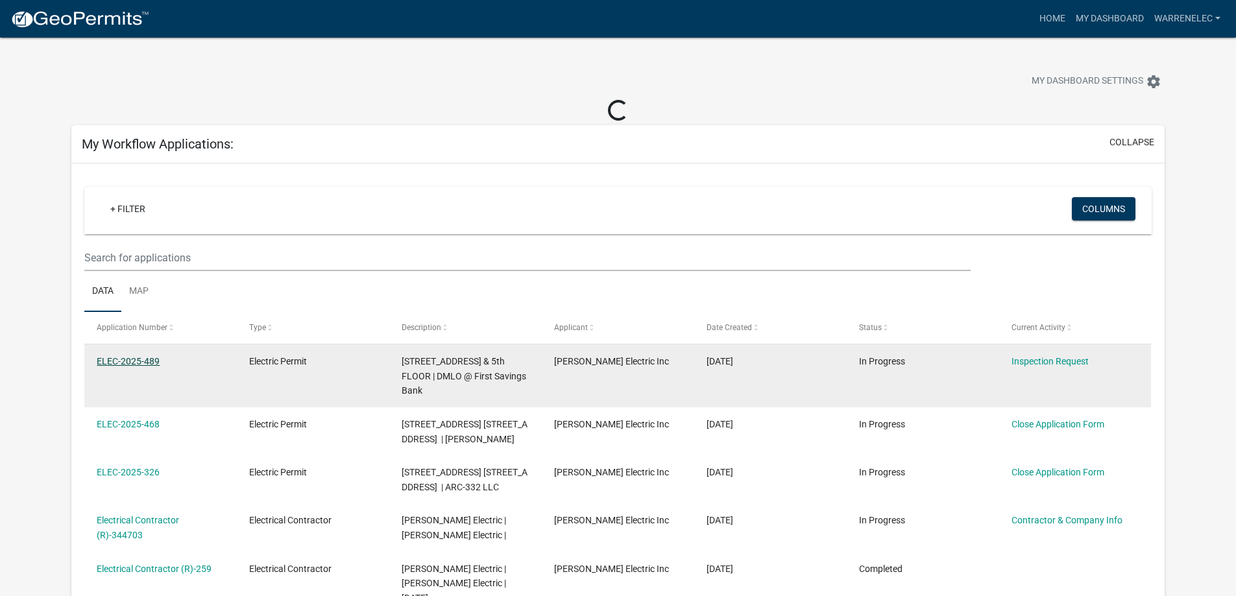
click at [136, 357] on link "ELEC-2025-489" at bounding box center [128, 361] width 63 height 10
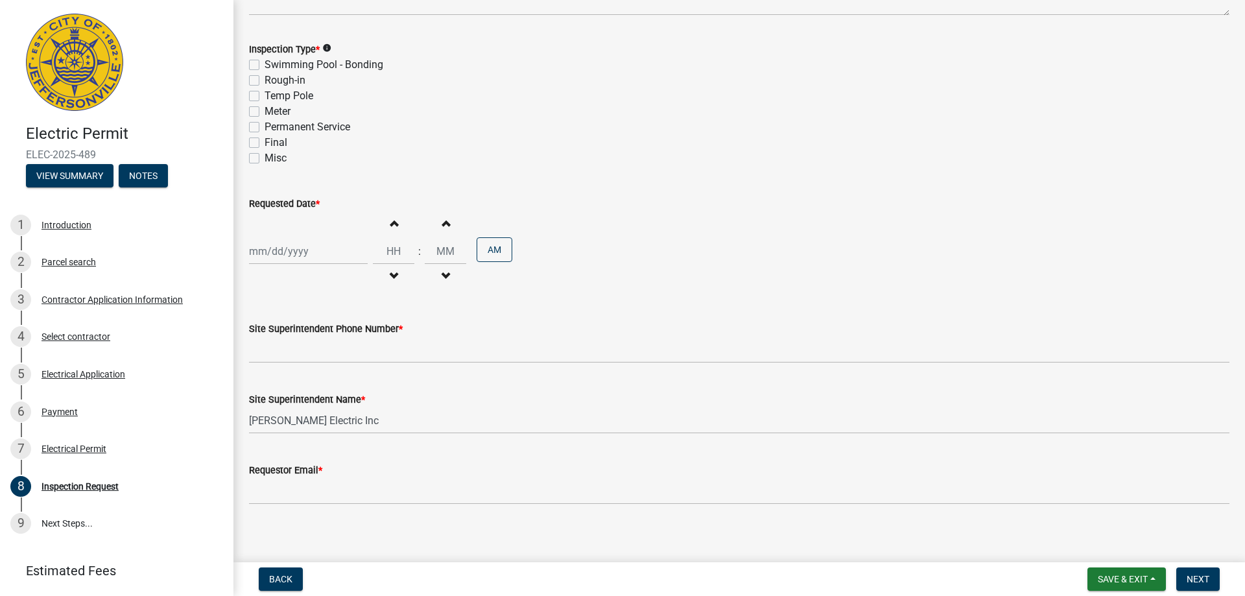
scroll to position [160, 0]
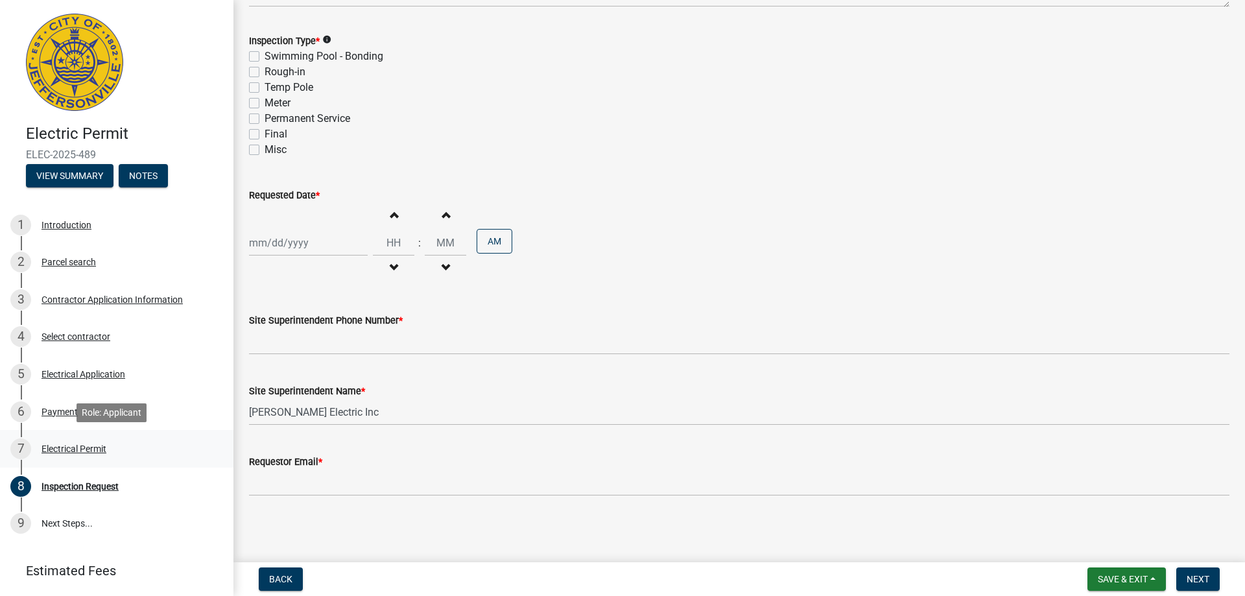
click at [98, 451] on div "Electrical Permit" at bounding box center [74, 448] width 65 height 9
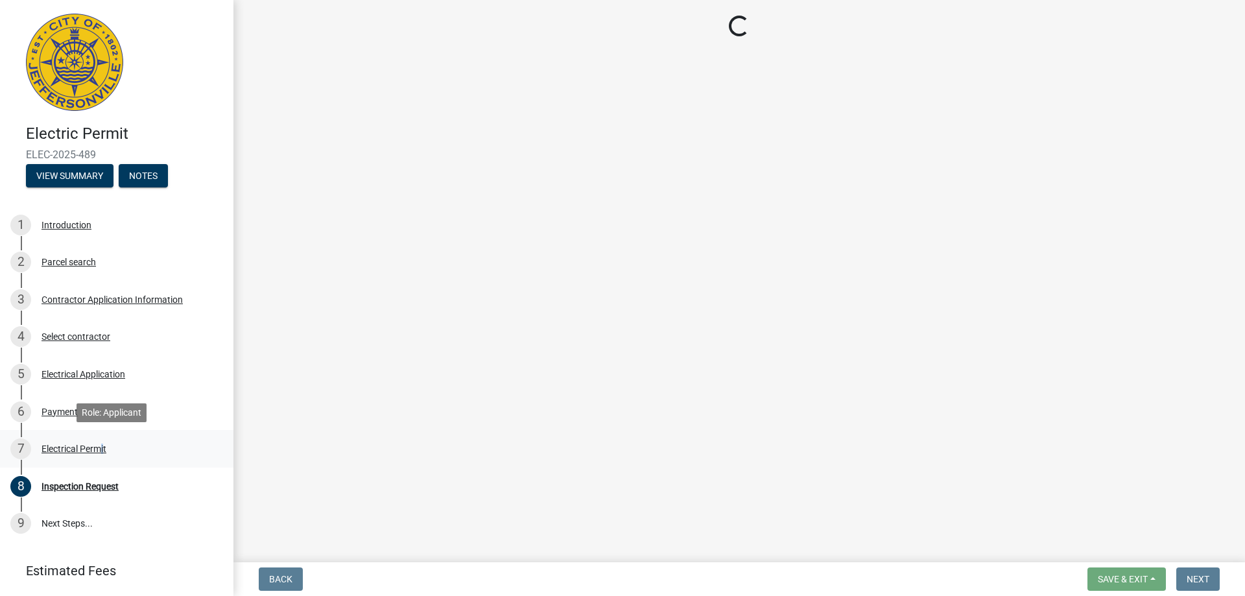
scroll to position [0, 0]
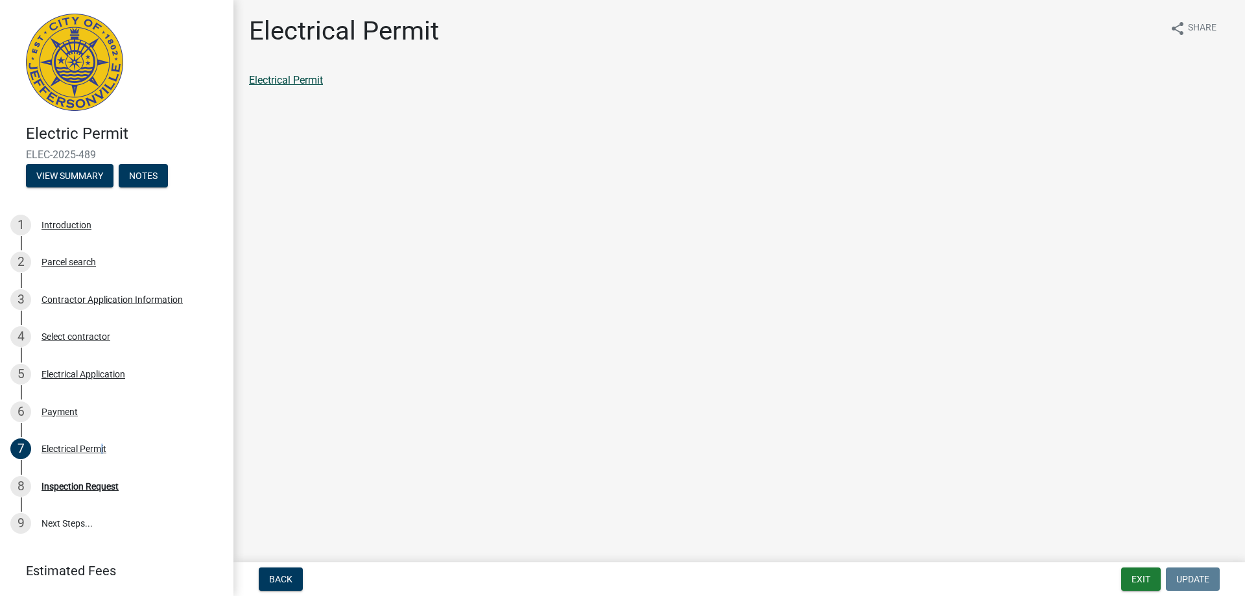
click at [305, 78] on link "Electrical Permit" at bounding box center [286, 80] width 74 height 12
